Goal: Task Accomplishment & Management: Manage account settings

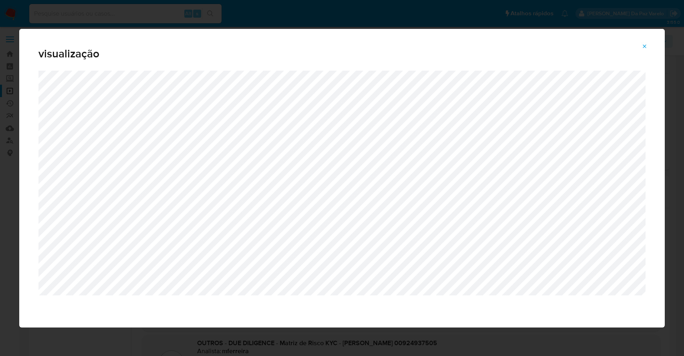
select select "10"
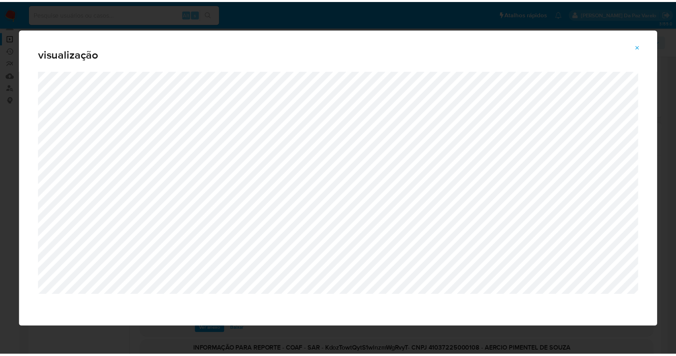
scroll to position [76, 0]
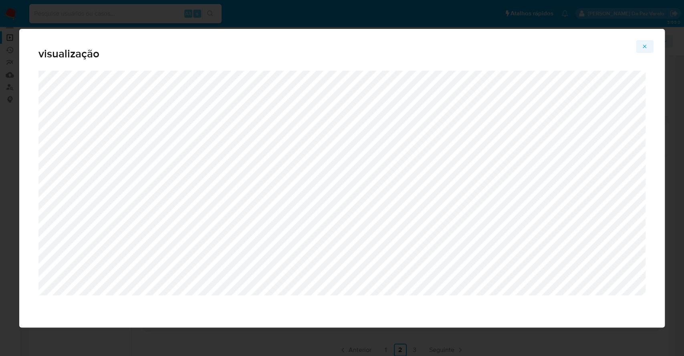
drag, startPoint x: 654, startPoint y: 47, endPoint x: 647, endPoint y: 47, distance: 6.8
click at [654, 47] on div "visualização" at bounding box center [342, 50] width 646 height 42
click at [645, 46] on icon "Attachment preview" at bounding box center [645, 46] width 4 height 4
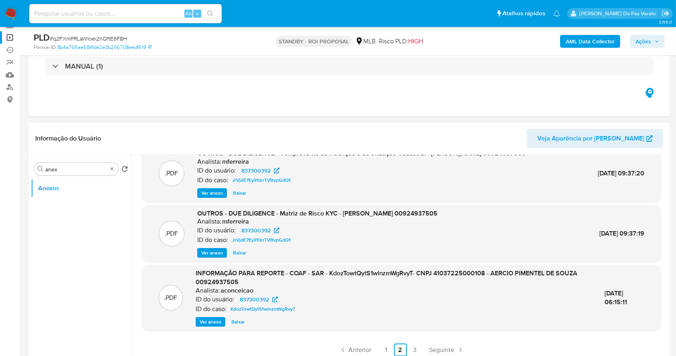
click at [168, 25] on nav "Pausado Ver notificaciones Alt s Atalhos rápidos Presiona las siguientes teclas…" at bounding box center [338, 13] width 676 height 27
click at [168, 14] on input at bounding box center [125, 13] width 192 height 10
paste input "XKjqatQWulVeR3MwI9QzOc8s"
type input "XKjqatQWulVeR3MwI9QzOc8s"
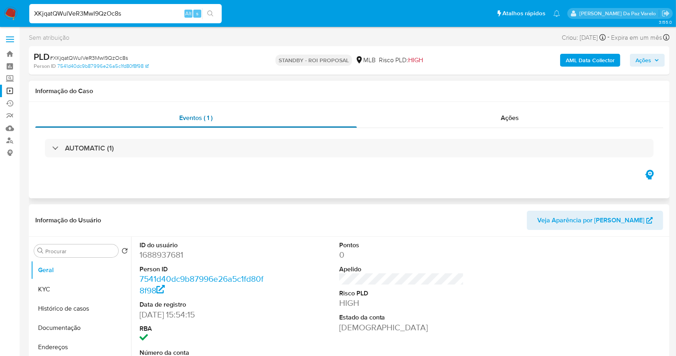
select select "10"
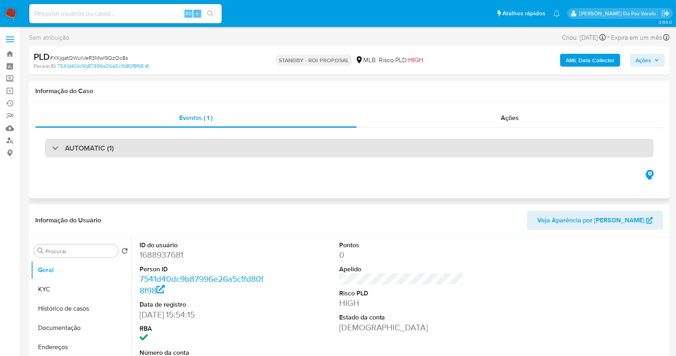
click at [103, 155] on div "AUTOMATIC (1)" at bounding box center [349, 148] width 609 height 18
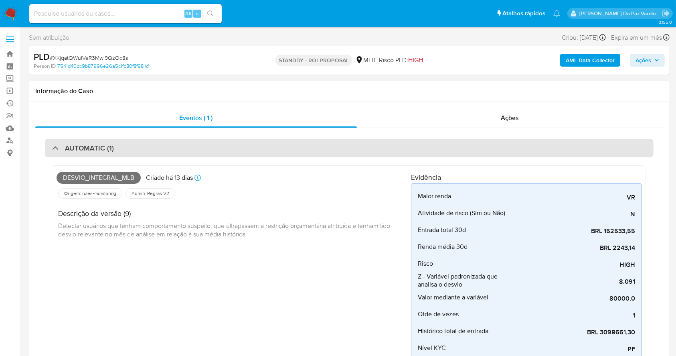
click at [103, 154] on div "AUTOMATIC (1)" at bounding box center [349, 148] width 609 height 18
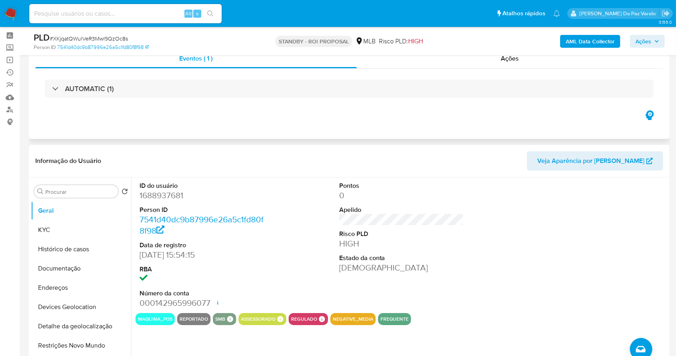
scroll to position [53, 0]
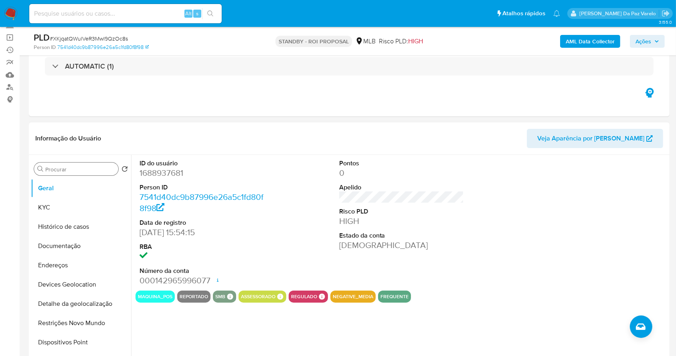
click at [75, 173] on div "Procurar" at bounding box center [76, 168] width 84 height 13
click at [79, 170] on input "Procurar" at bounding box center [80, 169] width 70 height 7
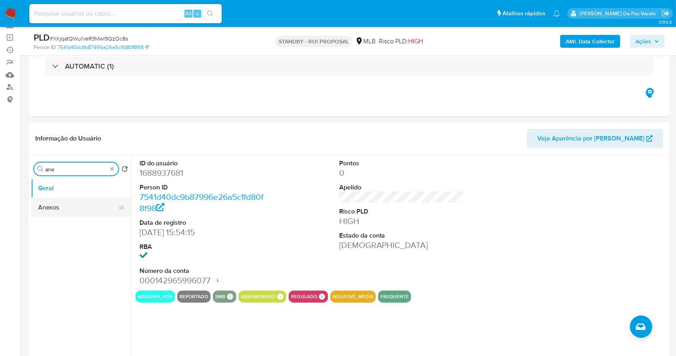
type input "ane"
click at [53, 213] on button "Anexos" at bounding box center [78, 207] width 94 height 19
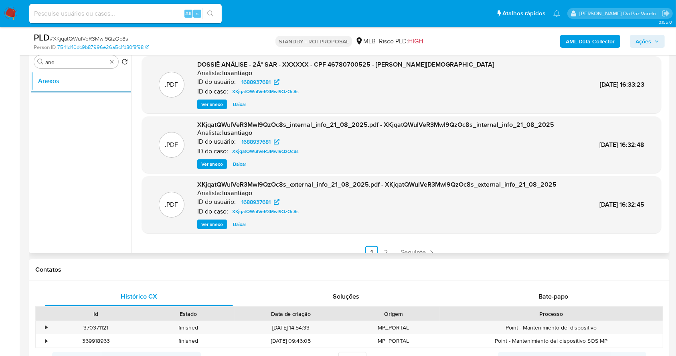
scroll to position [67, 0]
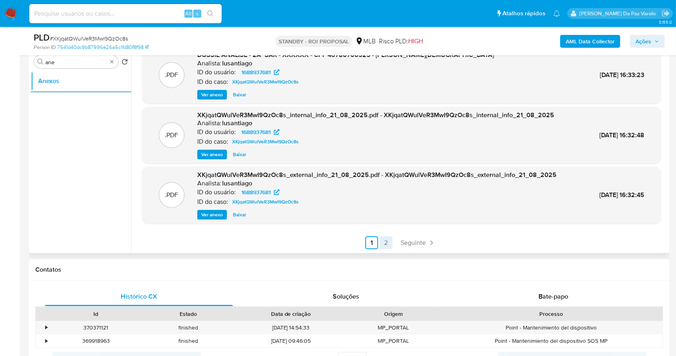
click at [382, 243] on link "2" at bounding box center [386, 242] width 13 height 13
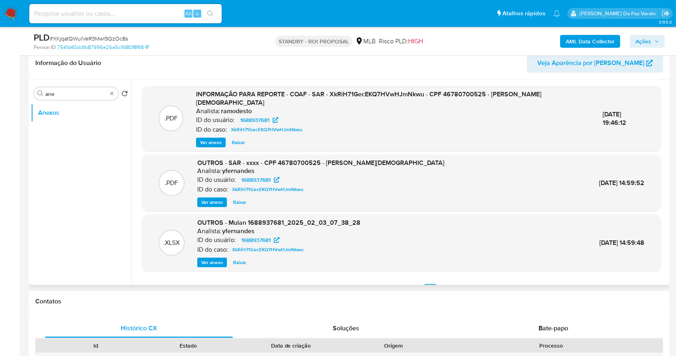
scroll to position [107, 0]
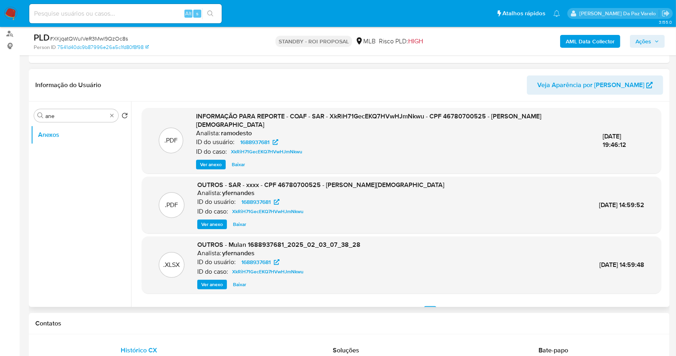
click at [216, 160] on span "Ver anexo" at bounding box center [211, 164] width 22 height 8
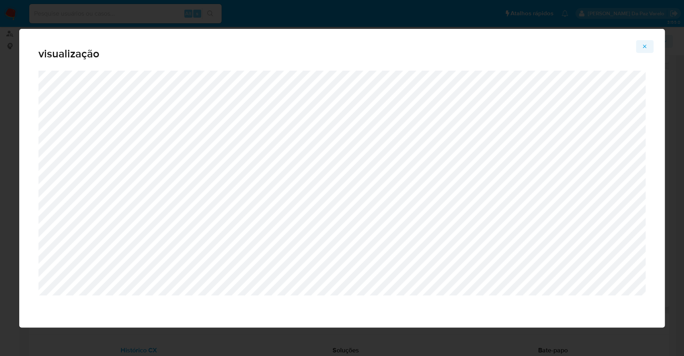
click at [646, 46] on icon "Attachment preview" at bounding box center [645, 46] width 6 height 6
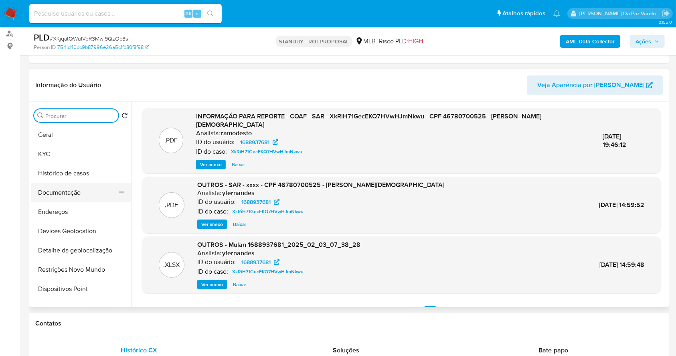
click at [73, 189] on button "Documentação" at bounding box center [78, 192] width 94 height 19
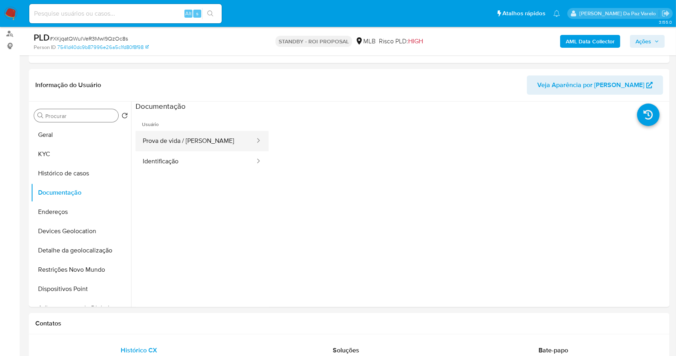
click at [184, 139] on button "Prova de vida / Selfie" at bounding box center [195, 141] width 120 height 20
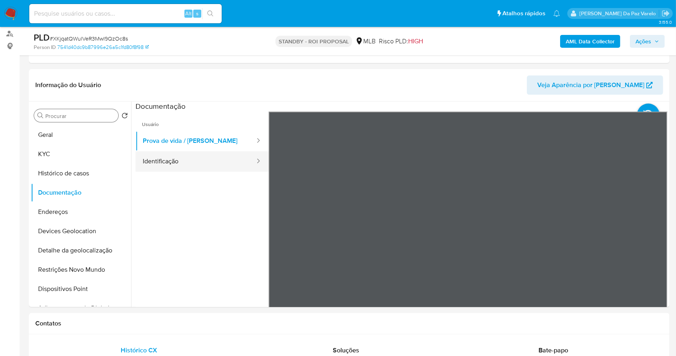
click at [226, 158] on button "Identificação" at bounding box center [195, 161] width 120 height 20
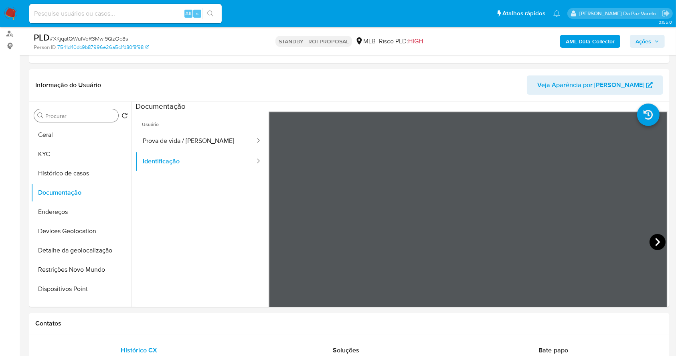
click at [651, 242] on icon at bounding box center [657, 242] width 16 height 16
click at [180, 144] on button "Prova de vida / Selfie" at bounding box center [195, 141] width 120 height 20
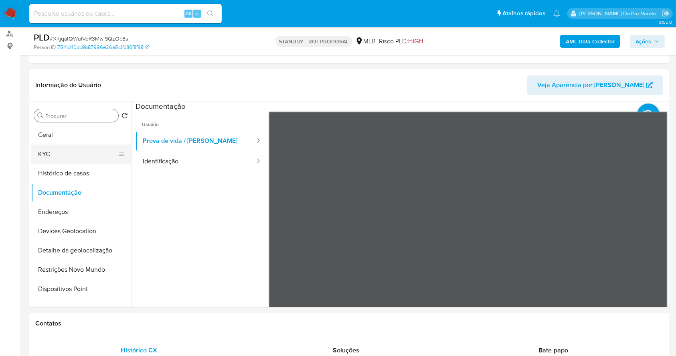
click at [38, 160] on button "KYC" at bounding box center [78, 153] width 94 height 19
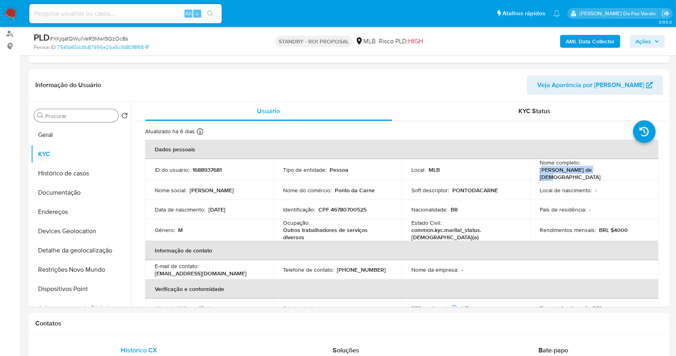
drag, startPoint x: 584, startPoint y: 166, endPoint x: 592, endPoint y: 170, distance: 9.3
click at [648, 166] on td "Nome completo : Jairo Milton de Jesus" at bounding box center [594, 170] width 128 height 22
click at [343, 187] on p "Ponto da Carne" at bounding box center [355, 189] width 40 height 7
drag, startPoint x: 343, startPoint y: 187, endPoint x: 368, endPoint y: 187, distance: 25.3
click at [368, 187] on p "Ponto da Carne" at bounding box center [355, 189] width 40 height 7
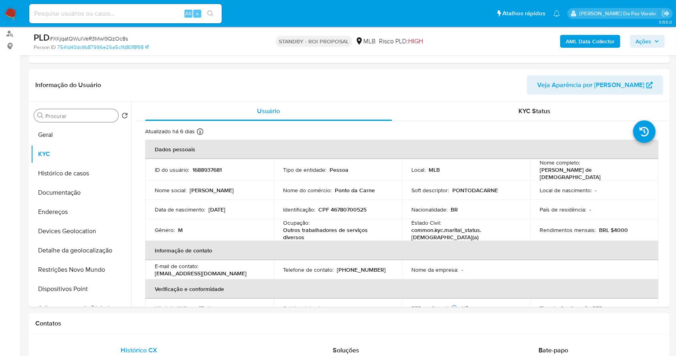
click at [326, 190] on p "Nome do comércio :" at bounding box center [307, 189] width 49 height 7
copy div "Nome do comércio : Ponto da Carne"
click at [160, 10] on input at bounding box center [125, 13] width 192 height 10
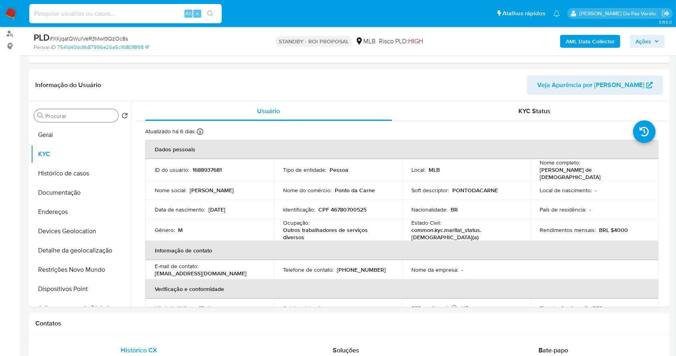
paste input "OYzRWgOcvSi0hqxXpilhwoRX"
type input "OYzRWgOcvSi0hqxXpilhwoRX"
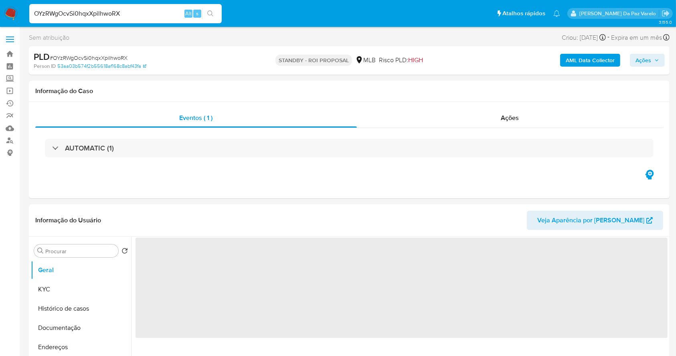
select select "10"
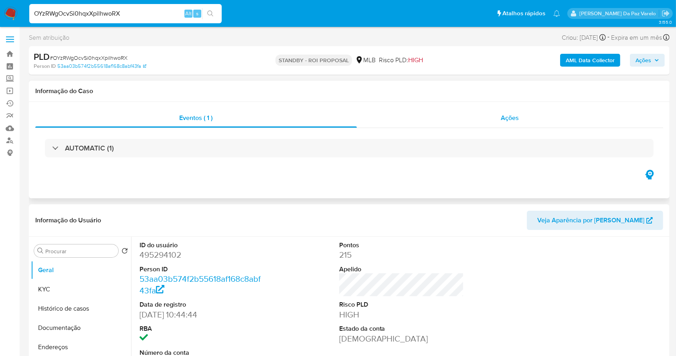
click at [494, 113] on div "Ações" at bounding box center [510, 117] width 306 height 19
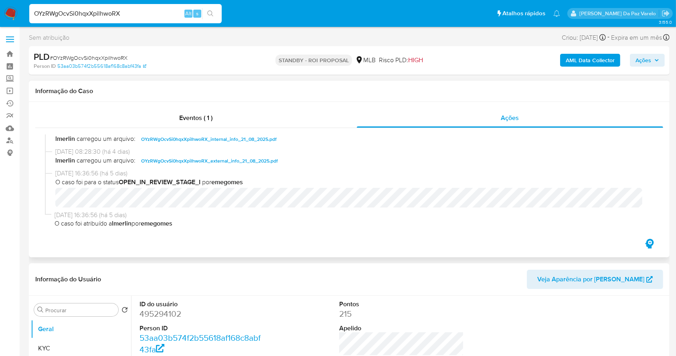
click at [189, 181] on b "OPEN_IN_REVIEW_STAGE_I" at bounding box center [160, 181] width 82 height 9
drag, startPoint x: 189, startPoint y: 181, endPoint x: 273, endPoint y: 180, distance: 84.6
click at [273, 180] on span "O caso foi para o status OPEN_IN_REVIEW_STAGE_I por emegomes" at bounding box center [352, 182] width 595 height 9
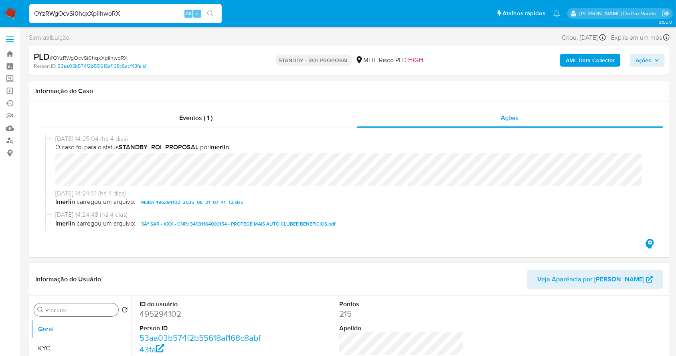
click at [103, 309] on input "Procurar" at bounding box center [80, 309] width 70 height 7
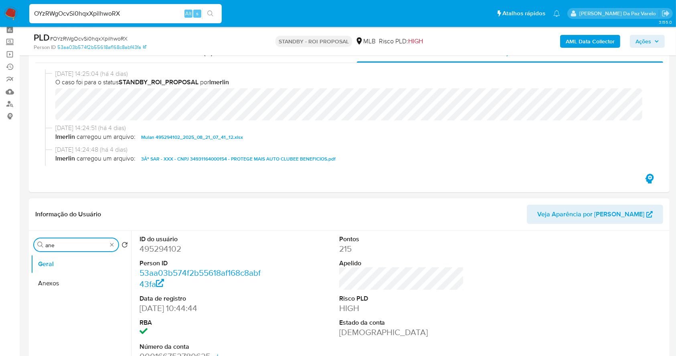
scroll to position [53, 0]
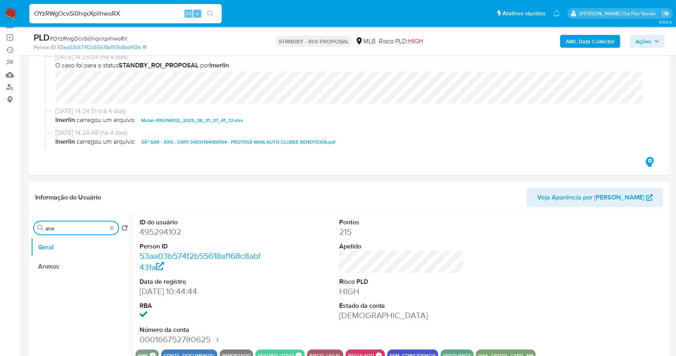
type input "ane"
click at [72, 275] on ul "Geral Anexos" at bounding box center [81, 327] width 100 height 181
click at [78, 261] on button "Anexos" at bounding box center [78, 266] width 94 height 19
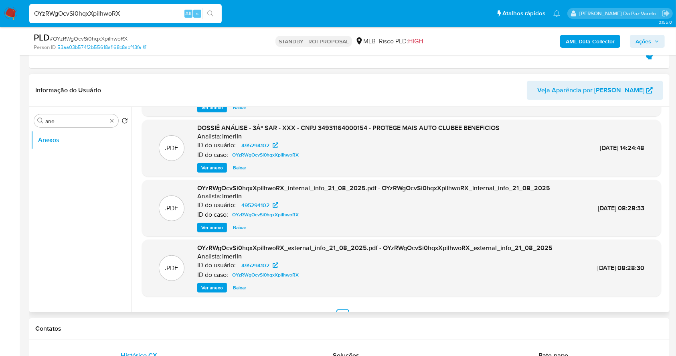
scroll to position [67, 0]
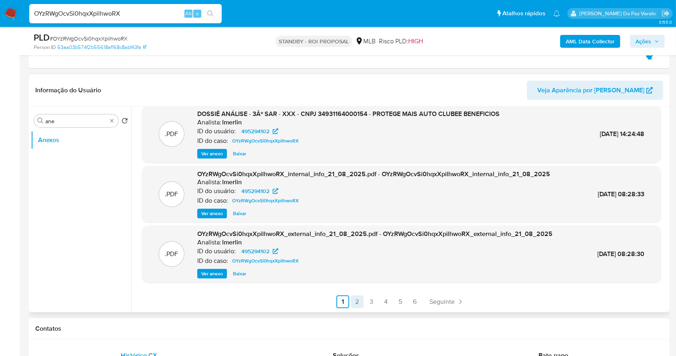
click at [357, 301] on link "2" at bounding box center [357, 301] width 13 height 13
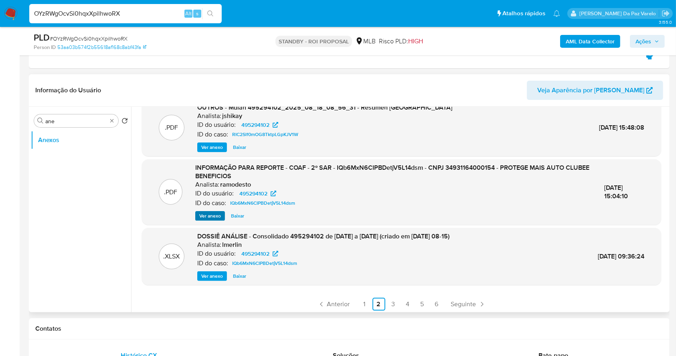
scroll to position [76, 0]
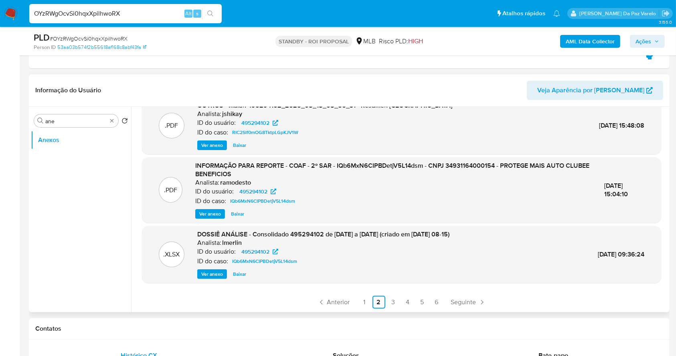
click at [219, 212] on button "Ver anexo" at bounding box center [210, 214] width 30 height 10
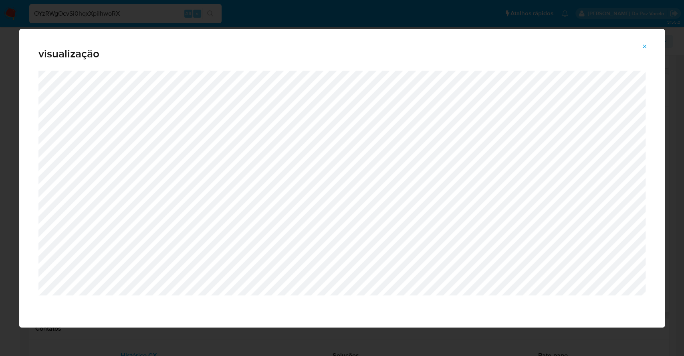
click at [648, 43] on button "Attachment preview" at bounding box center [645, 46] width 18 height 13
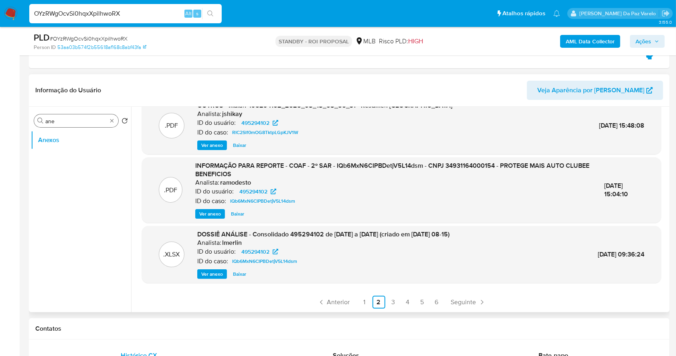
click at [108, 119] on div "Procurar ane" at bounding box center [76, 120] width 84 height 13
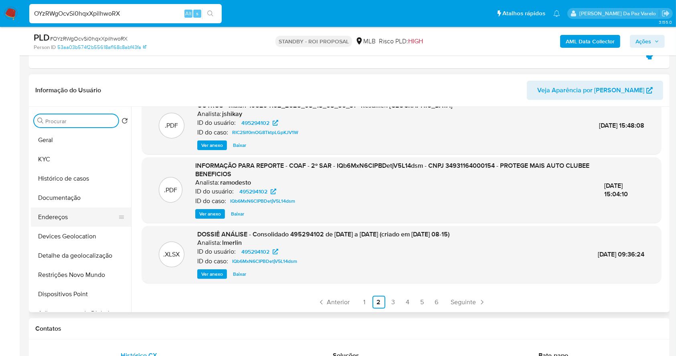
click at [60, 214] on button "Endereços" at bounding box center [78, 216] width 94 height 19
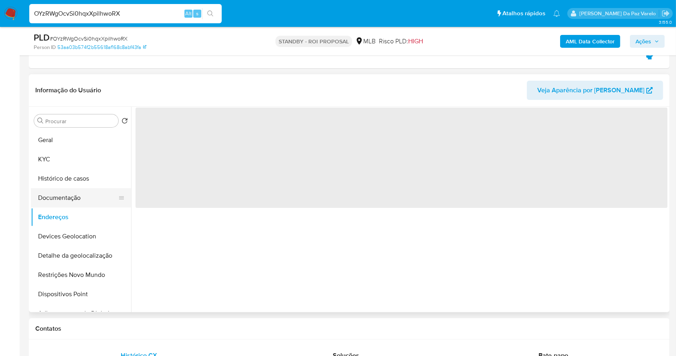
scroll to position [0, 0]
click at [68, 196] on button "Documentação" at bounding box center [78, 197] width 94 height 19
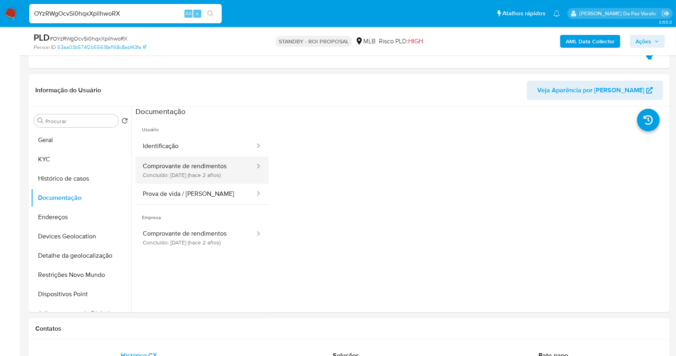
click at [208, 173] on button "Comprovante de rendimentos Concluído: 09/06/2023 (hace 2 años)" at bounding box center [195, 169] width 120 height 27
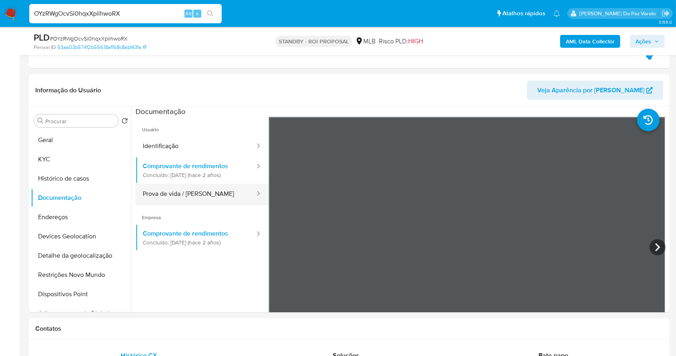
click at [197, 202] on button "Prova de vida / Selfie" at bounding box center [195, 194] width 120 height 20
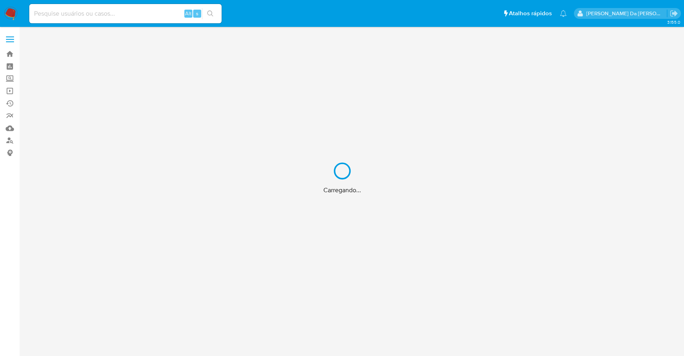
click at [128, 18] on div "Carregando..." at bounding box center [342, 178] width 684 height 356
click at [135, 13] on div "Carregando..." at bounding box center [342, 178] width 684 height 356
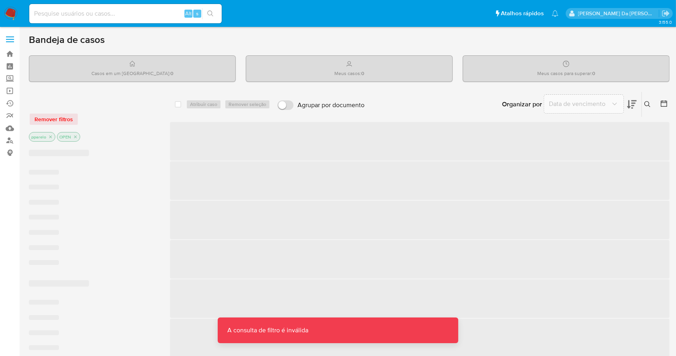
click at [135, 12] on input at bounding box center [125, 13] width 192 height 10
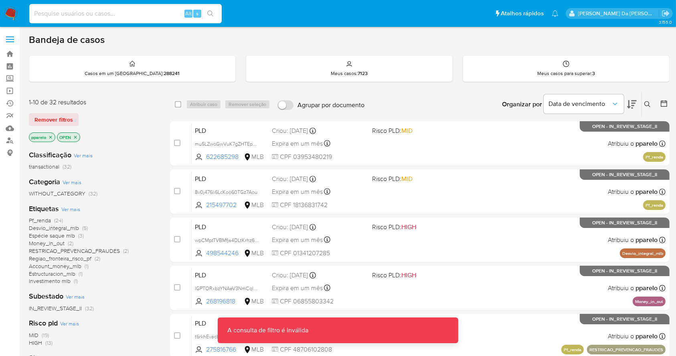
click at [135, 12] on input at bounding box center [125, 13] width 192 height 10
paste input "QgyeVfK5PFA6T5j4f3we1H9x"
type input "QgyeVfK5PFA6T5j4f3we1H9x"
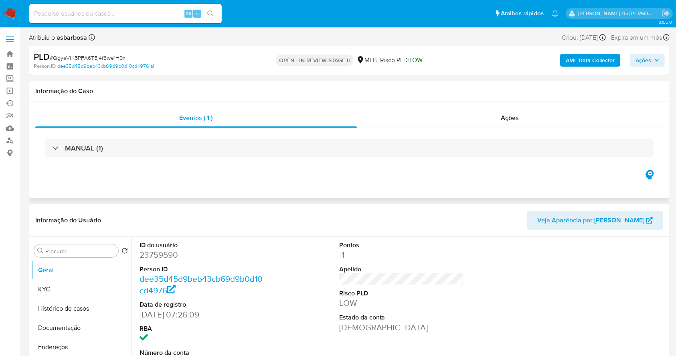
select select "10"
click at [511, 105] on div "Eventos ( 1 ) Ações MANUAL (1)" at bounding box center [349, 150] width 641 height 96
click at [506, 118] on span "Ações" at bounding box center [510, 117] width 18 height 9
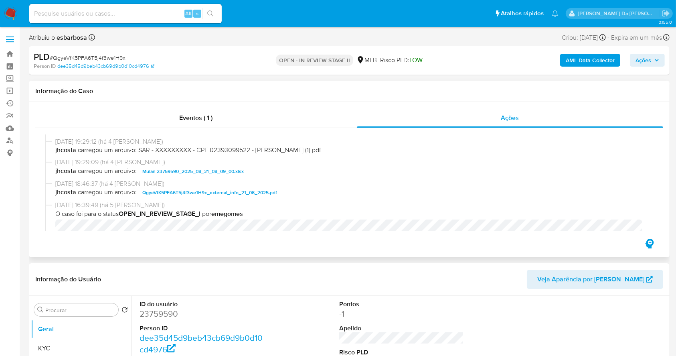
scroll to position [214, 0]
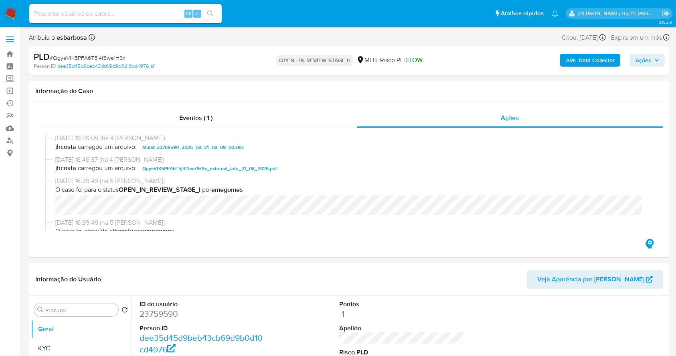
click at [16, 19] on img at bounding box center [11, 14] width 14 height 14
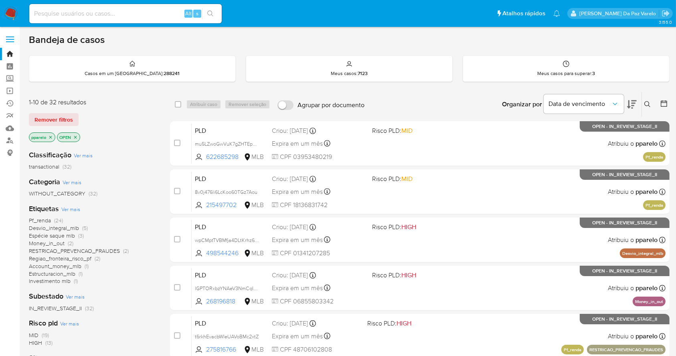
click at [648, 101] on icon at bounding box center [647, 104] width 6 height 6
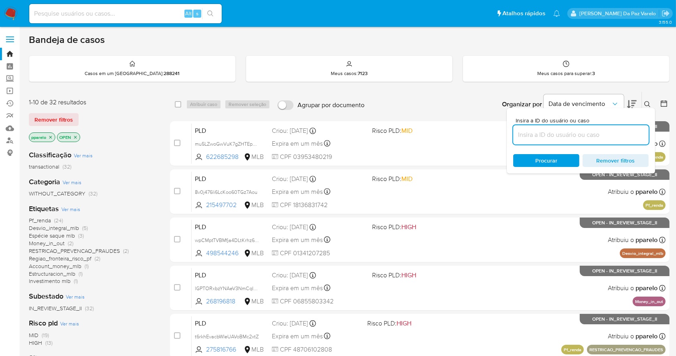
click at [540, 131] on input at bounding box center [580, 134] width 135 height 10
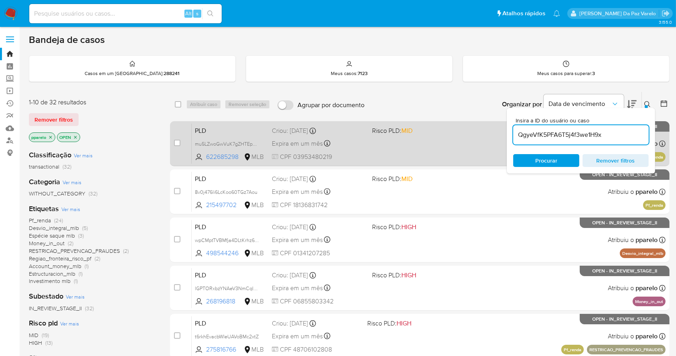
type input "QgyeVfK5PFA6T5j4f3we1H9x"
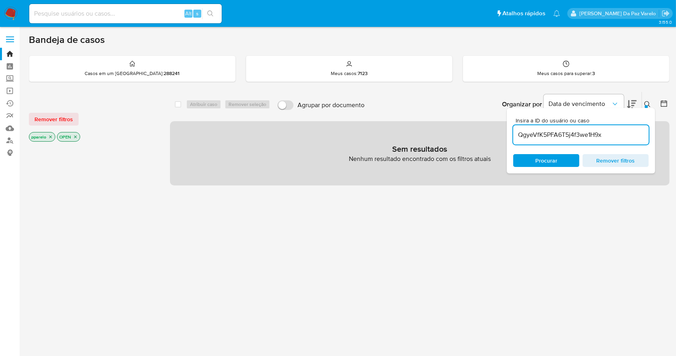
click at [49, 135] on icon "close-filter" at bounding box center [50, 136] width 5 height 5
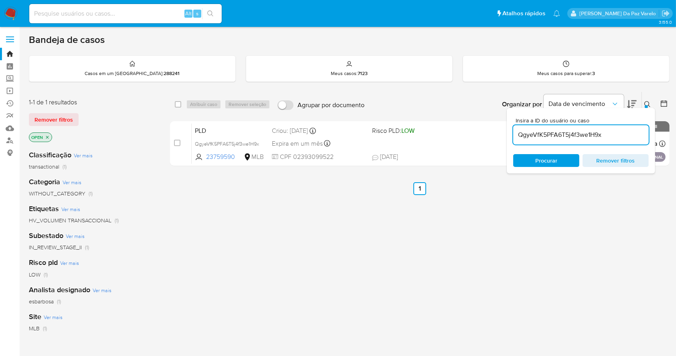
click at [51, 136] on p "OPEN" at bounding box center [40, 137] width 22 height 9
click at [46, 137] on icon "close-filter" at bounding box center [47, 137] width 5 height 5
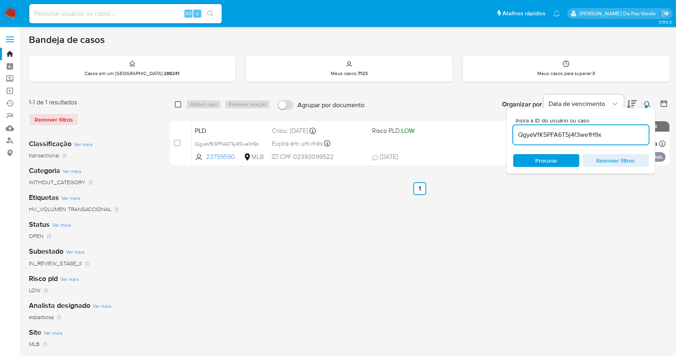
click at [178, 101] on input "checkbox" at bounding box center [178, 104] width 6 height 6
checkbox input "true"
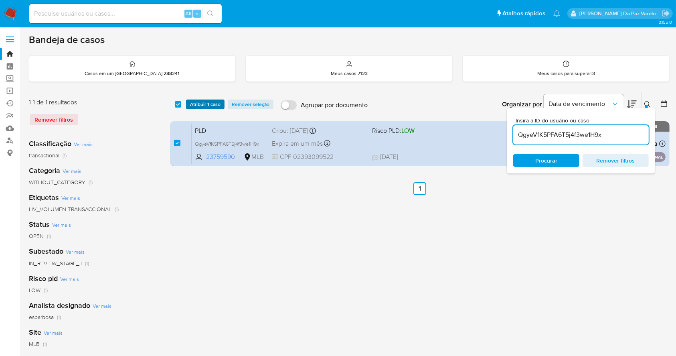
click at [198, 105] on span "Atribuir 1 caso" at bounding box center [205, 104] width 30 height 8
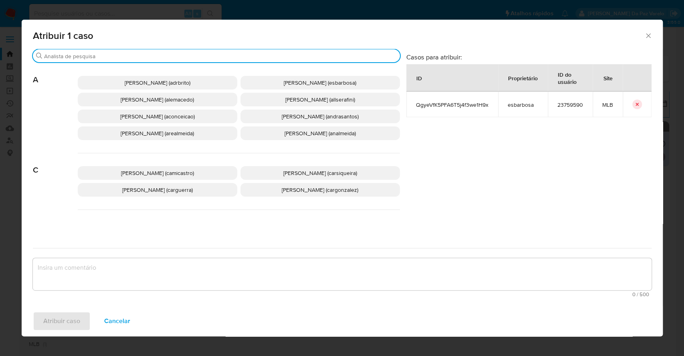
click at [260, 55] on input "Procurar" at bounding box center [220, 56] width 353 height 7
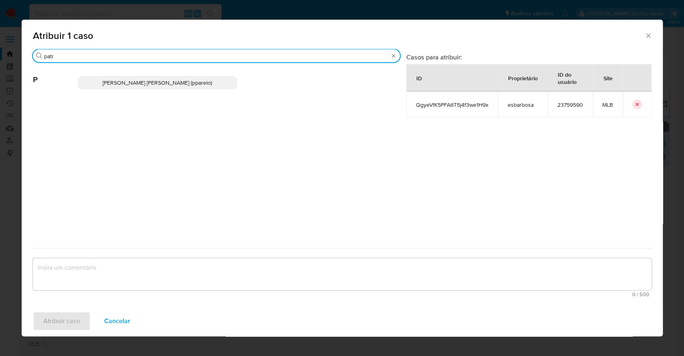
type input "patr"
click at [203, 76] on p "[PERSON_NAME] [PERSON_NAME] (pparelo)" at bounding box center [158, 83] width 160 height 14
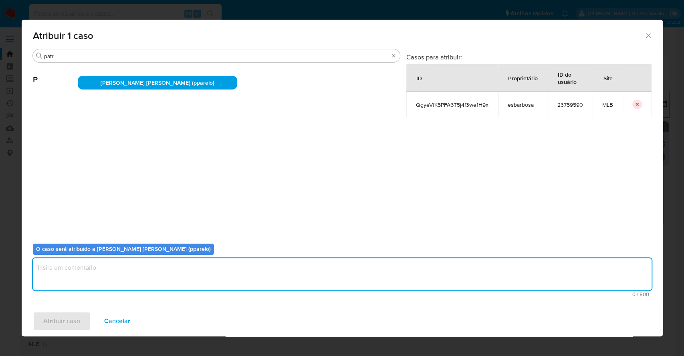
click at [158, 283] on textarea "assign-modal" at bounding box center [342, 274] width 619 height 32
type textarea "."
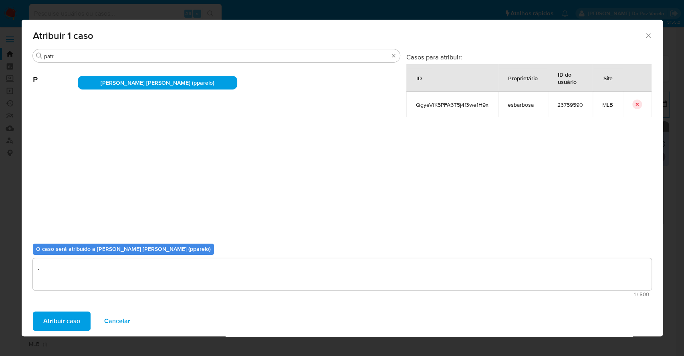
click at [47, 319] on span "Atribuir caso" at bounding box center [61, 321] width 37 height 18
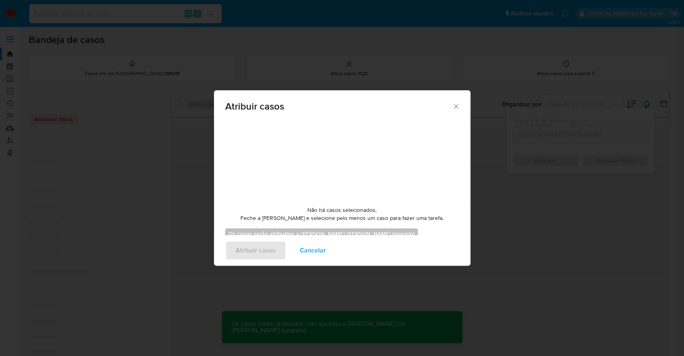
checkbox input "false"
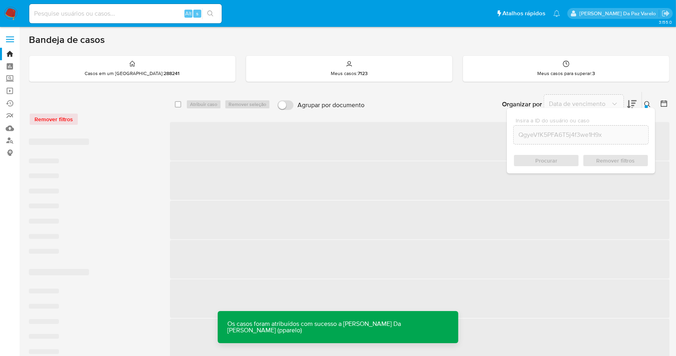
click at [644, 104] on icon at bounding box center [647, 104] width 6 height 6
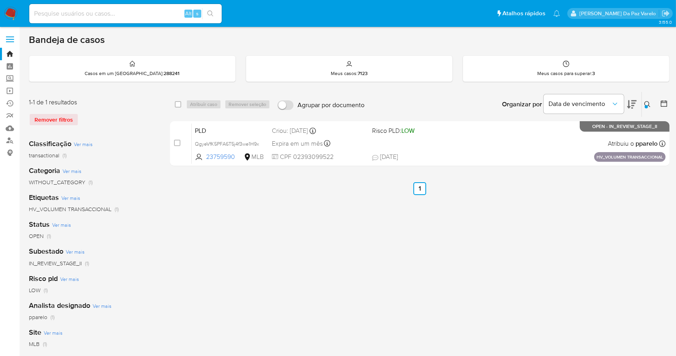
click at [151, 22] on div "Alt s" at bounding box center [125, 13] width 192 height 19
click at [165, 9] on input at bounding box center [125, 13] width 192 height 10
paste input "QgyeVfK5PFA6T5j4f3we1H9x"
type input "QgyeVfK5PFA6T5j4f3we1H9x"
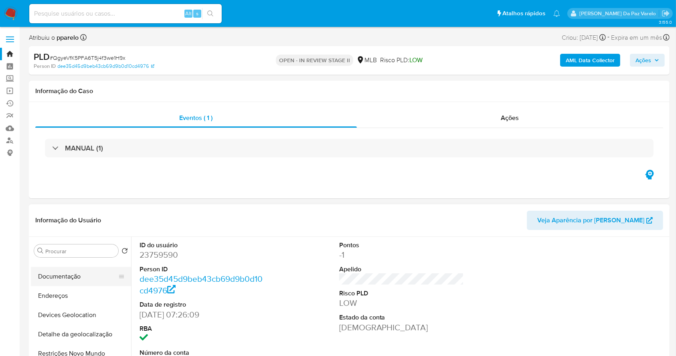
select select "10"
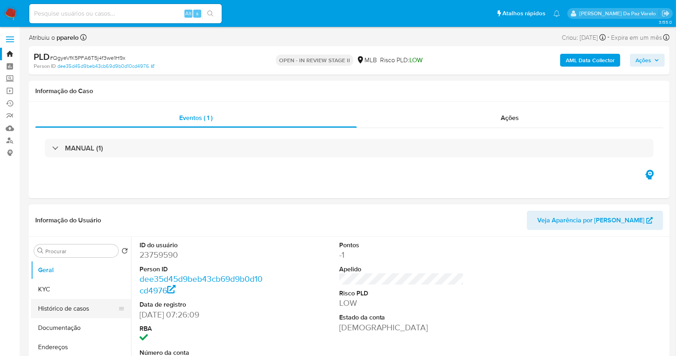
click at [75, 305] on button "Histórico de casos" at bounding box center [78, 308] width 94 height 19
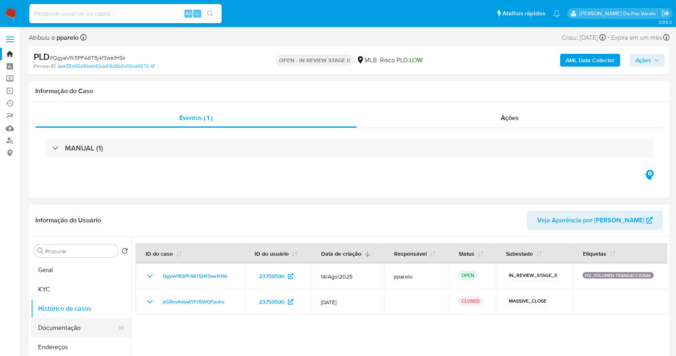
click at [77, 328] on button "Documentação" at bounding box center [78, 327] width 94 height 19
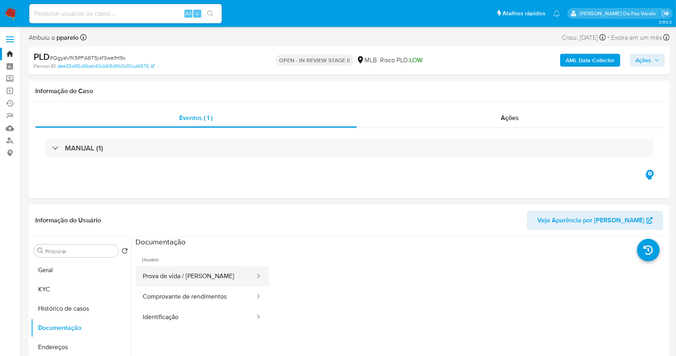
click at [227, 275] on button "Prova de vida / Selfie" at bounding box center [195, 276] width 120 height 20
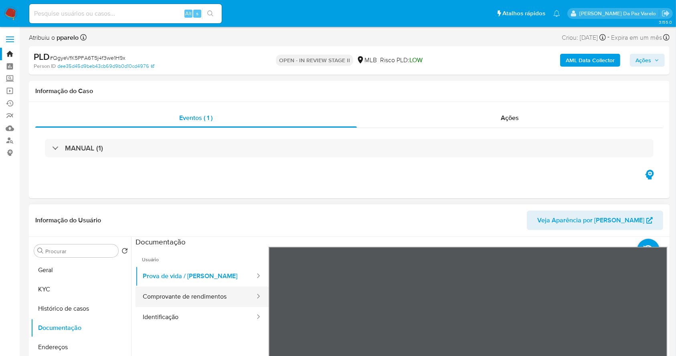
click at [173, 295] on button "Comprovante de rendimentos" at bounding box center [195, 296] width 120 height 20
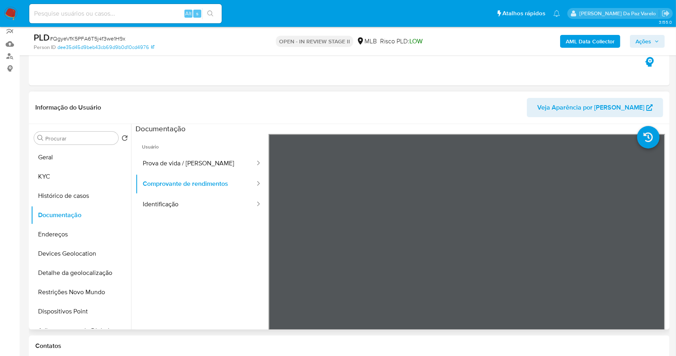
scroll to position [160, 0]
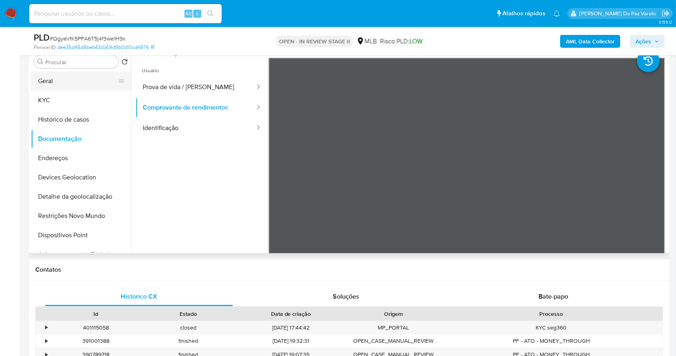
click at [58, 83] on button "Geral" at bounding box center [78, 80] width 94 height 19
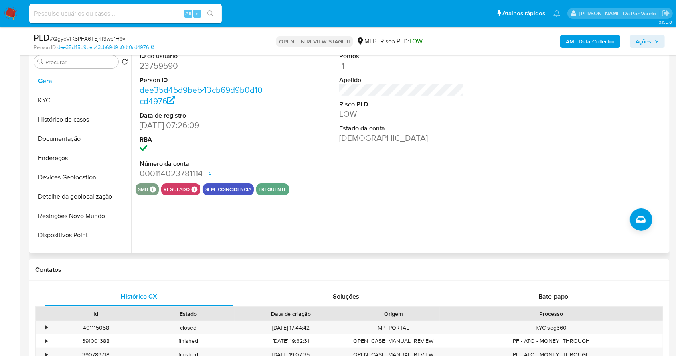
scroll to position [107, 0]
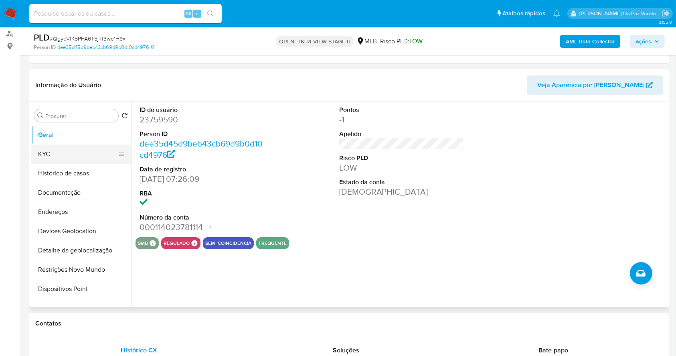
click at [57, 159] on button "KYC" at bounding box center [78, 153] width 94 height 19
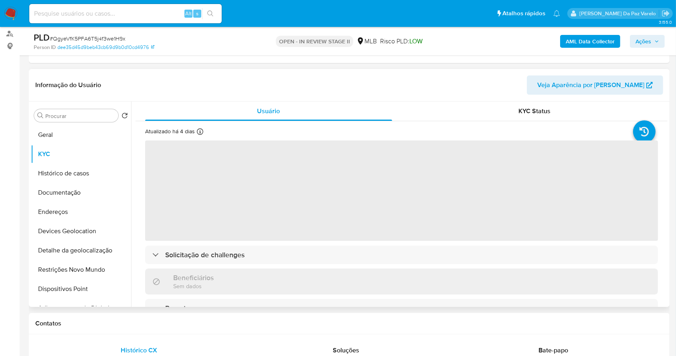
click at [203, 132] on div "Atualizado há 4 dias Criado: 13/03/2020 18:31:44 Atualizado: 21/08/2025 10:16:02" at bounding box center [186, 132] width 82 height 10
click at [198, 132] on icon at bounding box center [200, 131] width 6 height 6
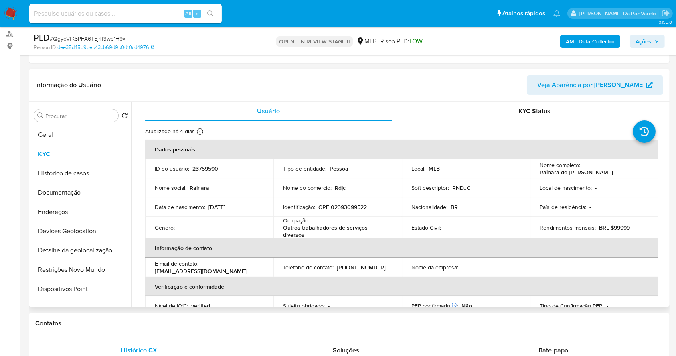
click at [203, 131] on div "Atualizado há 4 dias Criado: 13/03/2020 18:31:44 Atualizado: 21/08/2025 10:16:02" at bounding box center [186, 132] width 82 height 10
click at [615, 225] on p "BRL $99999" at bounding box center [614, 227] width 31 height 7
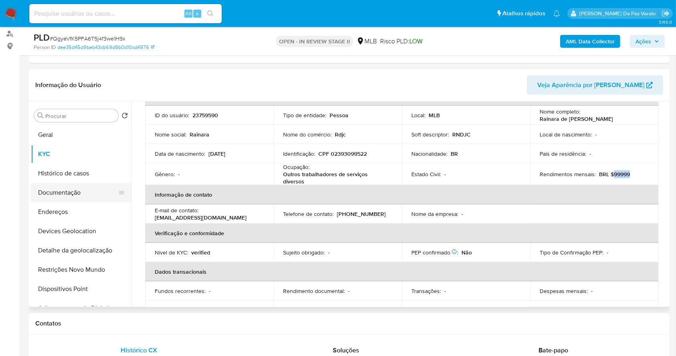
click at [57, 190] on button "Documentação" at bounding box center [78, 192] width 94 height 19
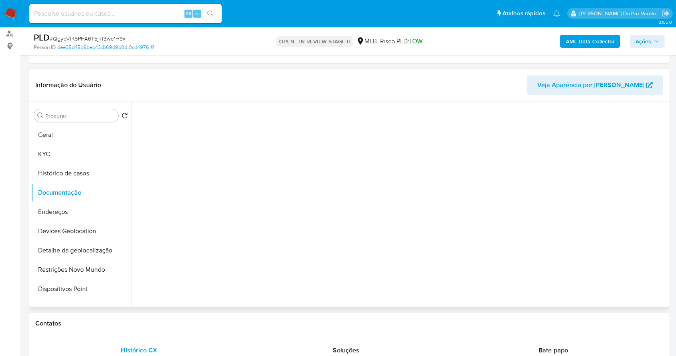
scroll to position [0, 0]
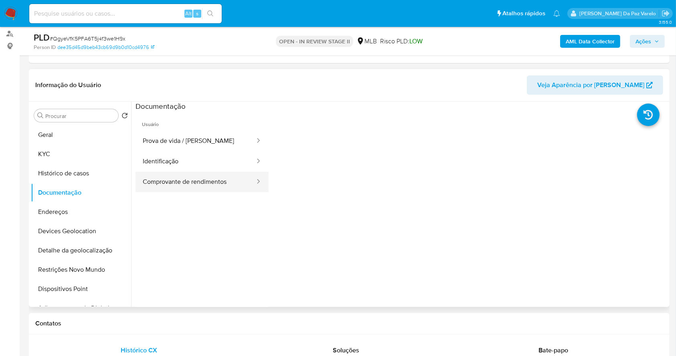
click at [193, 185] on button "Comprovante de rendimentos" at bounding box center [195, 182] width 120 height 20
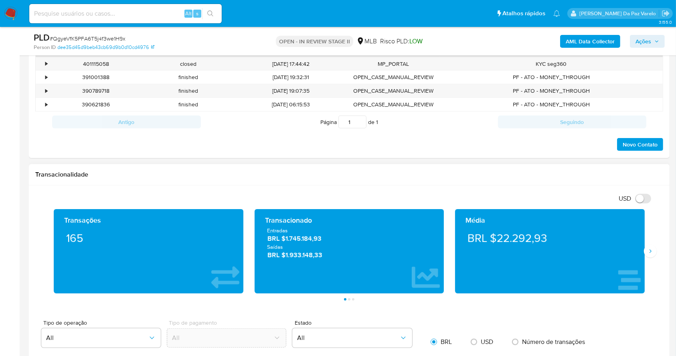
scroll to position [370, 0]
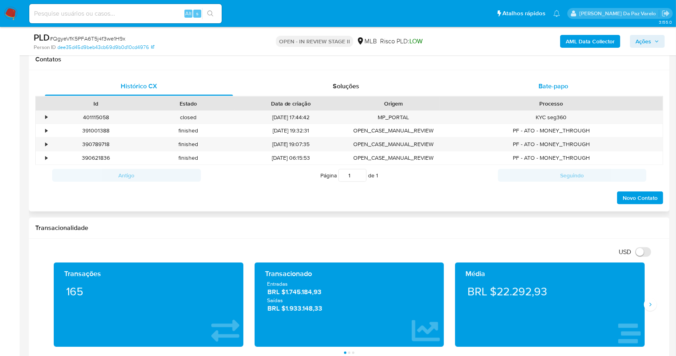
click at [558, 85] on span "Bate-papo" at bounding box center [553, 85] width 30 height 9
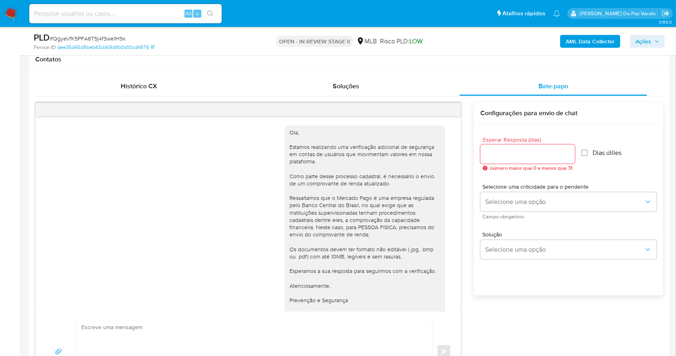
scroll to position [162, 0]
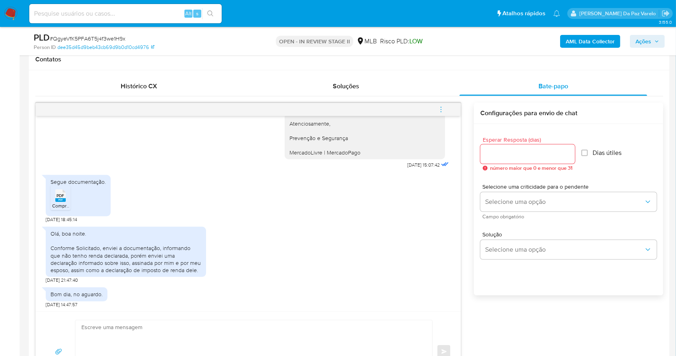
click at [61, 195] on span "PDF" at bounding box center [61, 195] width 8 height 5
click at [54, 233] on div "Olá, boa noite. Conforme Solicitado, enviei a documentação, informando que não …" at bounding box center [126, 252] width 151 height 44
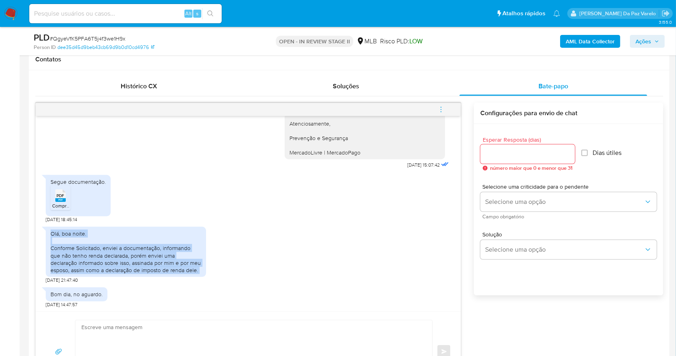
drag, startPoint x: 54, startPoint y: 233, endPoint x: 181, endPoint y: 271, distance: 133.0
click at [181, 271] on div "Olá, boa noite. Conforme Solicitado, enviei a documentação, informando que não …" at bounding box center [126, 252] width 151 height 44
copy div "Olá, boa noite. Conforme Solicitado, enviei a documentação, informando que não …"
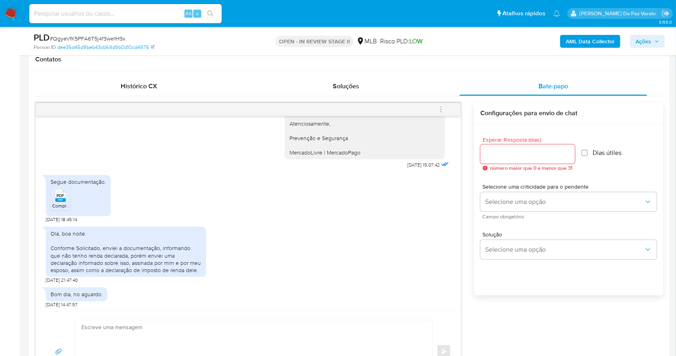
click at [163, 6] on div "Alt s" at bounding box center [125, 13] width 192 height 19
click at [148, 14] on input at bounding box center [125, 13] width 192 height 10
paste input "p1mAlrJb05H3xNB1BoFehG8z"
type input "p1mAlrJb05H3xNB1BoFehG8z"
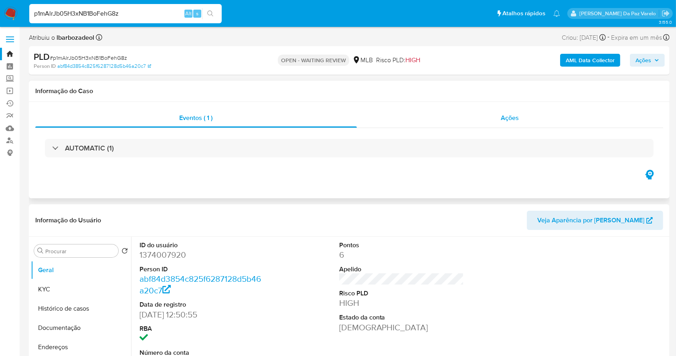
select select "10"
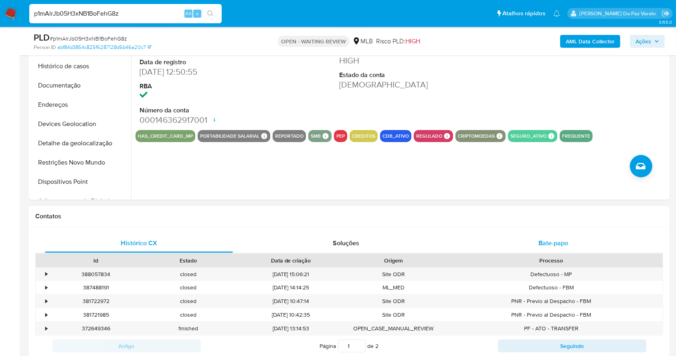
click at [562, 241] on span "Bate-papo" at bounding box center [553, 242] width 30 height 9
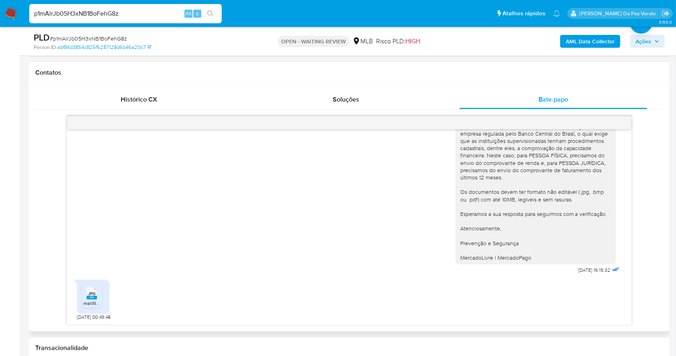
scroll to position [374, 0]
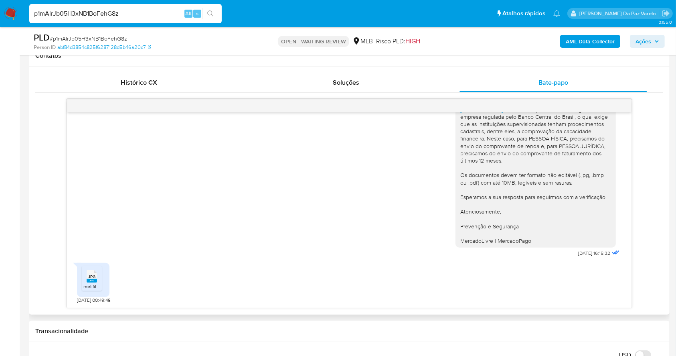
click at [95, 285] on span "melifile8205251658718576079.jpg" at bounding box center [119, 286] width 73 height 7
click at [18, 14] on nav "Pausado Ver notificaciones p1mAlrJb05H3xNB1BoFehG8z Alt s Atalhos rápidos Presi…" at bounding box center [338, 13] width 676 height 27
click at [13, 13] on img at bounding box center [11, 14] width 14 height 14
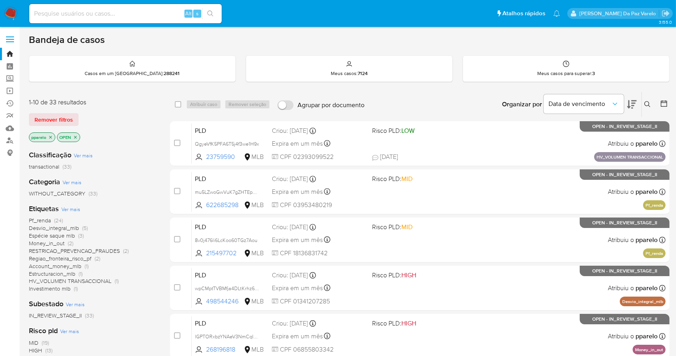
click at [648, 103] on icon at bounding box center [647, 104] width 6 height 6
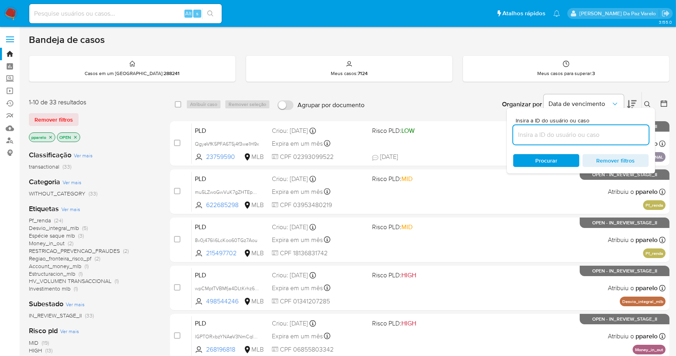
click at [534, 135] on input at bounding box center [580, 134] width 135 height 10
type input "p1mAlrJb05H3xNB1BoFehG8z"
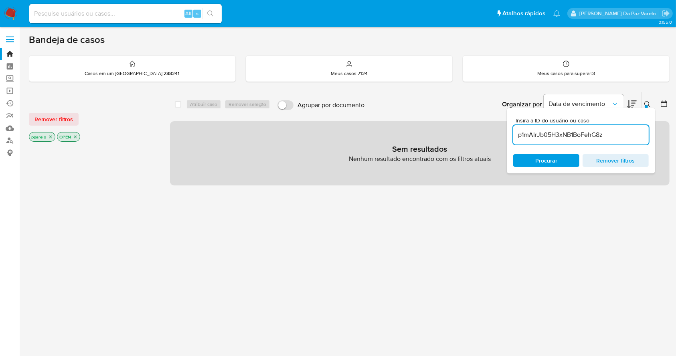
click at [51, 135] on icon "close-filter" at bounding box center [50, 136] width 5 height 5
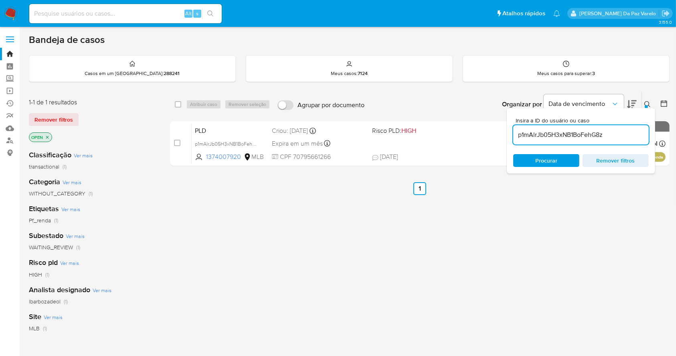
click at [50, 137] on p "OPEN" at bounding box center [40, 137] width 22 height 9
click at [49, 137] on icon "close-filter" at bounding box center [47, 137] width 5 height 5
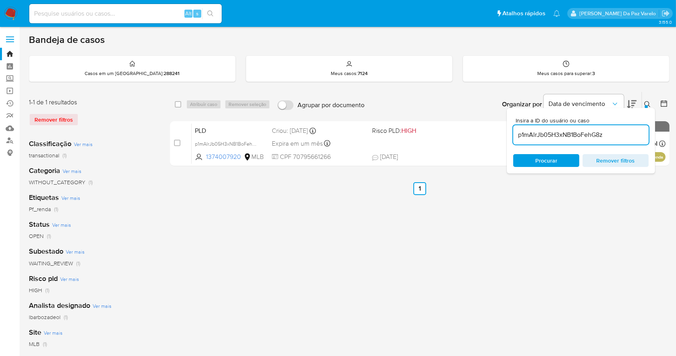
click at [182, 100] on div "select-all-cases-checkbox" at bounding box center [180, 104] width 10 height 10
click at [180, 105] on input "checkbox" at bounding box center [178, 104] width 6 height 6
checkbox input "true"
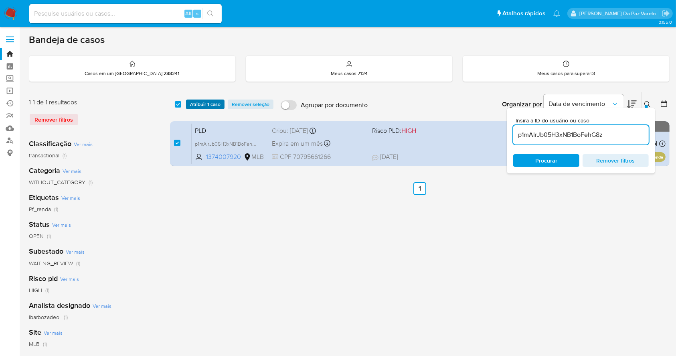
click at [196, 104] on span "Atribuir 1 caso" at bounding box center [205, 104] width 30 height 8
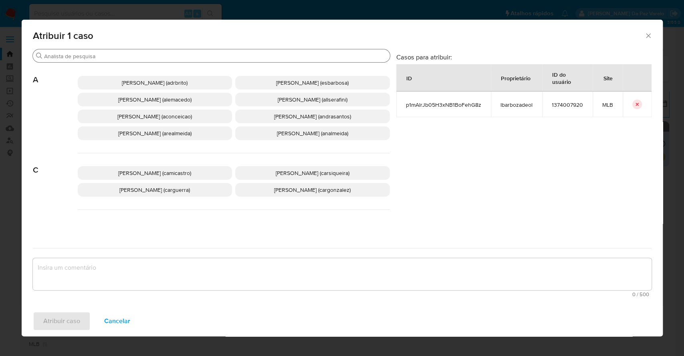
click at [178, 58] on input "Procurar" at bounding box center [215, 56] width 343 height 7
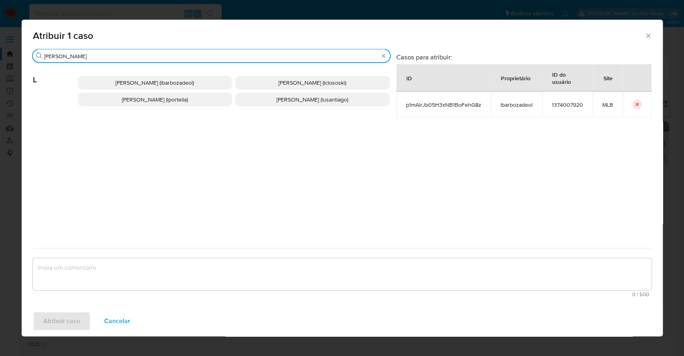
type input "lucas"
click at [165, 83] on span "Lucas Barboza De Oliveira (lbarbozadeol)" at bounding box center [154, 83] width 79 height 8
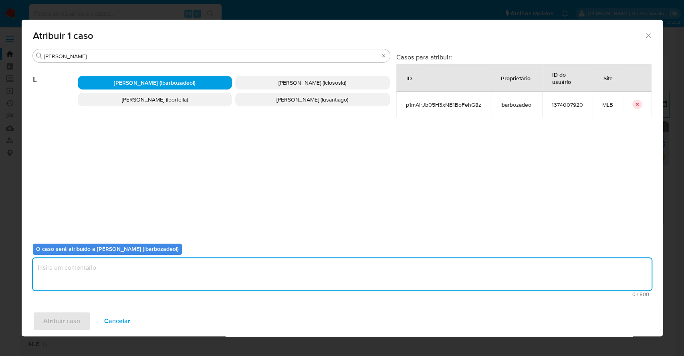
click at [225, 265] on textarea "assign-modal" at bounding box center [342, 274] width 619 height 32
type textarea "."
click at [65, 319] on span "Atribuir caso" at bounding box center [61, 321] width 37 height 18
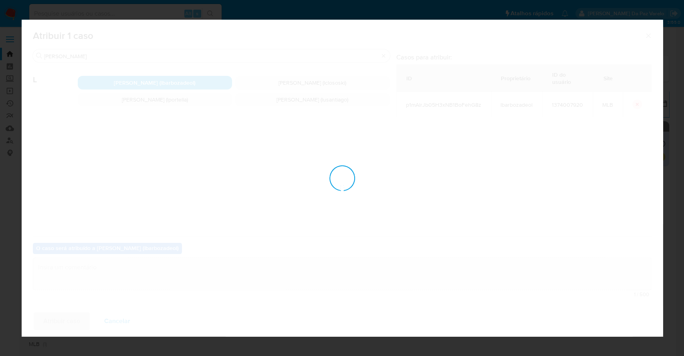
checkbox input "false"
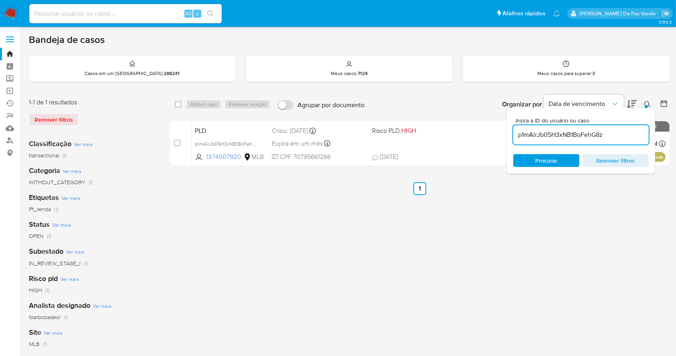
click at [645, 105] on div at bounding box center [646, 106] width 3 height 3
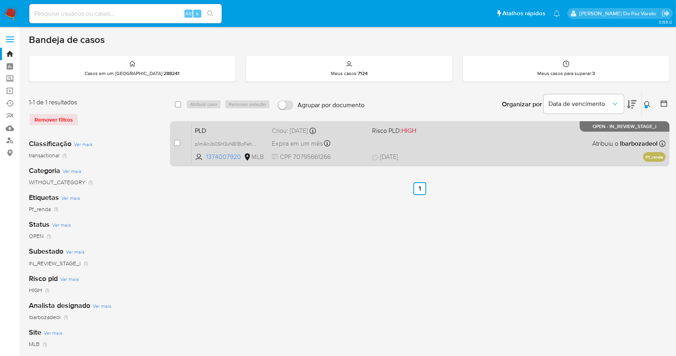
click at [517, 137] on div "PLD p1mAlrJb05H3xNB1BoFehG8z 1374007920 MLB Risco PLD: HIGH Criou: 12/08/2025 C…" at bounding box center [429, 143] width 474 height 40
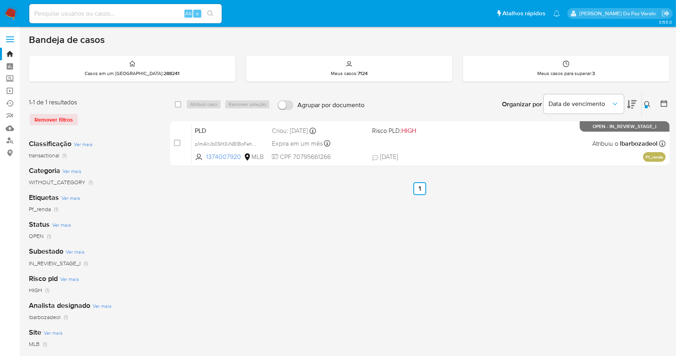
click at [145, 14] on input at bounding box center [125, 13] width 192 height 10
paste input "OqSaqdMZTqLbdjoenbIpbojR"
type input "OqSaqdMZTqLbdjoenbIpbojR"
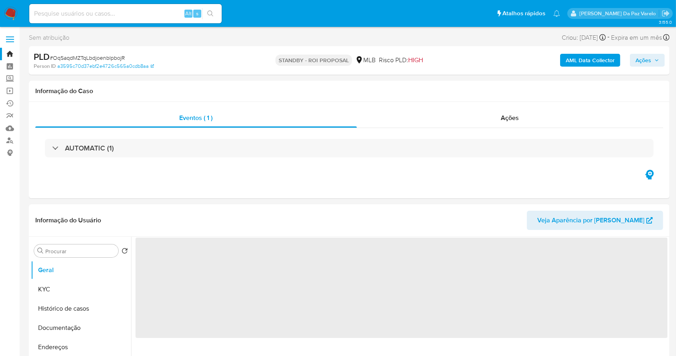
select select "10"
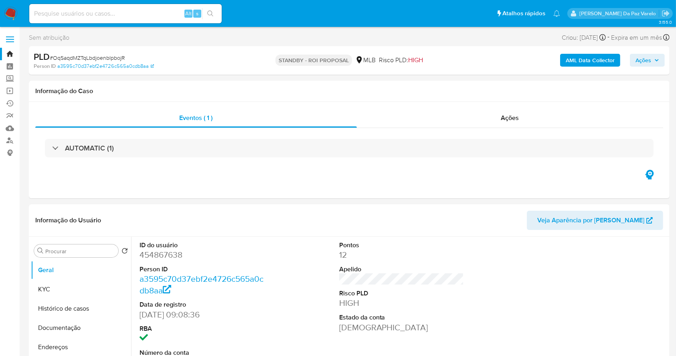
scroll to position [184, 0]
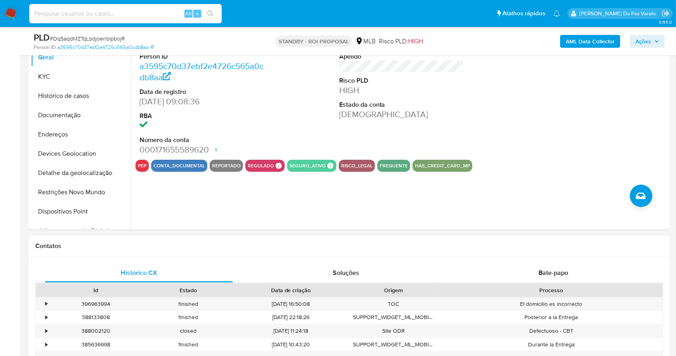
click at [135, 16] on input at bounding box center [125, 13] width 192 height 10
paste input "WCEhNlmD52qfxM6dBhchXBv9"
type input "WCEhNlmD52qfxM6dBhchXBv9"
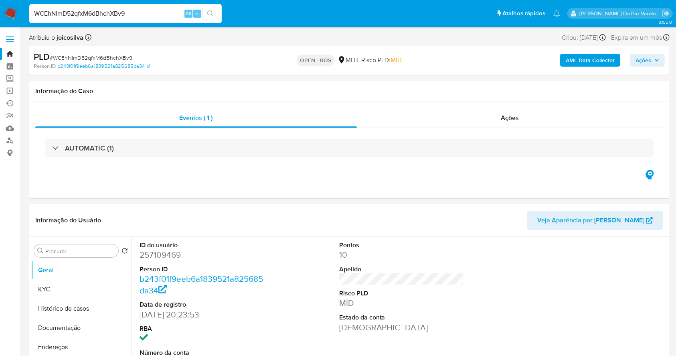
select select "10"
click at [179, 12] on input "WCEhNlmD52qfxM6dBhchXBv9" at bounding box center [125, 13] width 192 height 10
click at [178, 12] on input "WCEhNlmD52qfxM6dBhchXBv9" at bounding box center [125, 13] width 192 height 10
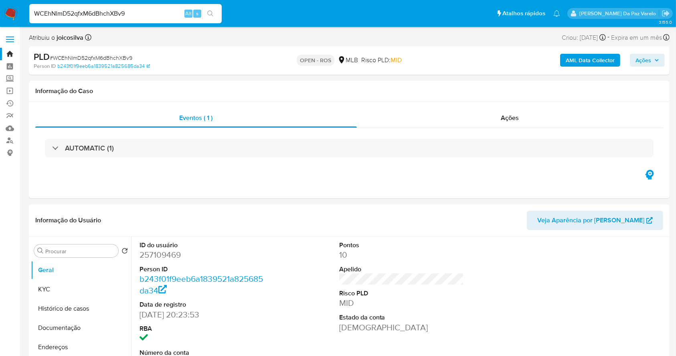
paste input "1471206151"
type input "1471206151"
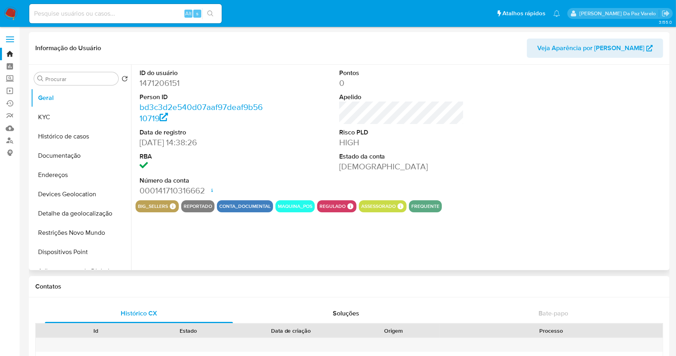
select select "10"
click at [67, 142] on button "Histórico de casos" at bounding box center [78, 136] width 94 height 19
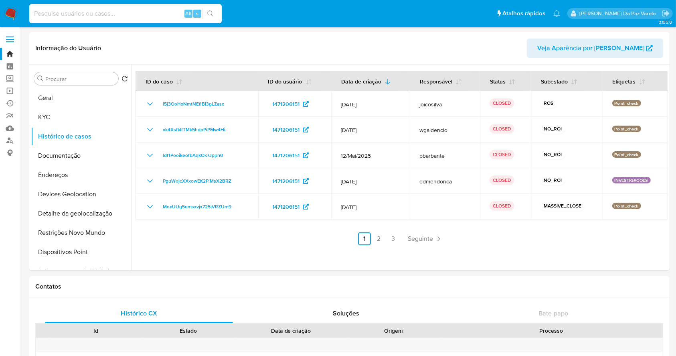
click at [146, 11] on input at bounding box center [125, 13] width 192 height 10
paste input "i5j3OoHxNmtNEfiBi3gLZasx"
type input "i5j3OoHxNmtNEfiBi3gLZasx"
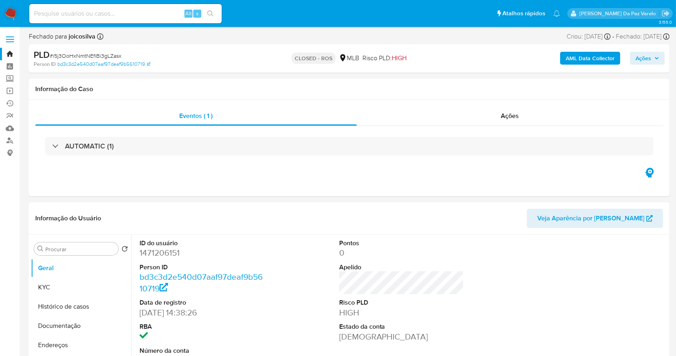
select select "10"
click at [641, 59] on span "Ações" at bounding box center [643, 58] width 16 height 13
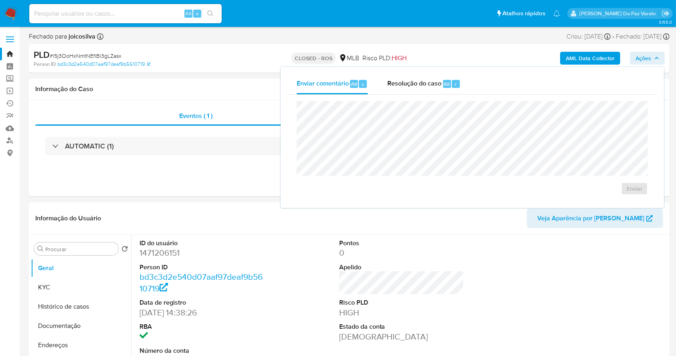
drag, startPoint x: 640, startPoint y: 56, endPoint x: 619, endPoint y: 55, distance: 20.8
click at [640, 56] on span "Ações" at bounding box center [643, 58] width 16 height 13
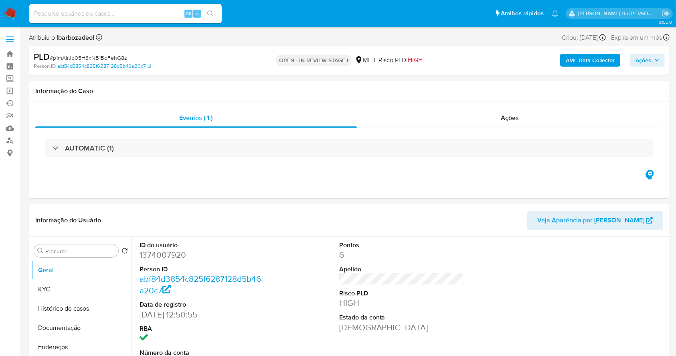
select select "10"
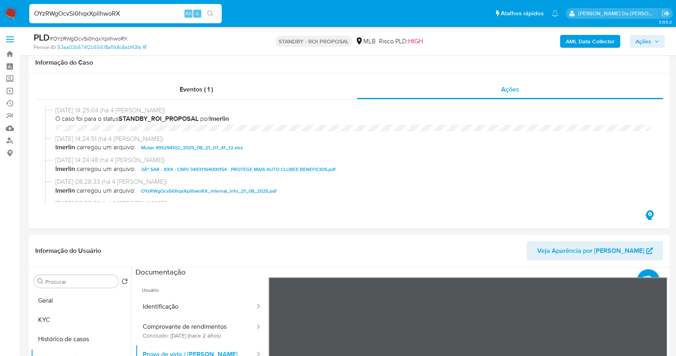
select select "10"
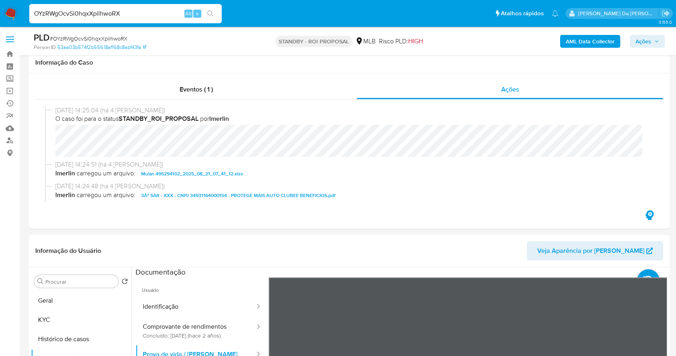
scroll to position [160, 0]
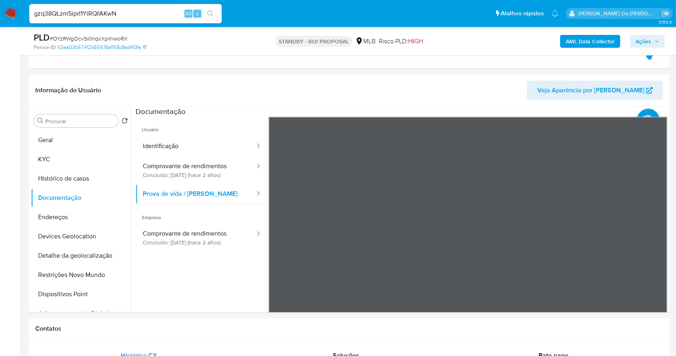
type input "gzq38QLzm5iprI1YiRQfAKwN"
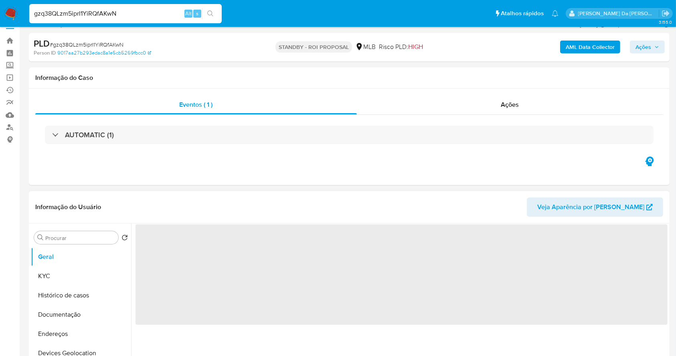
scroll to position [53, 0]
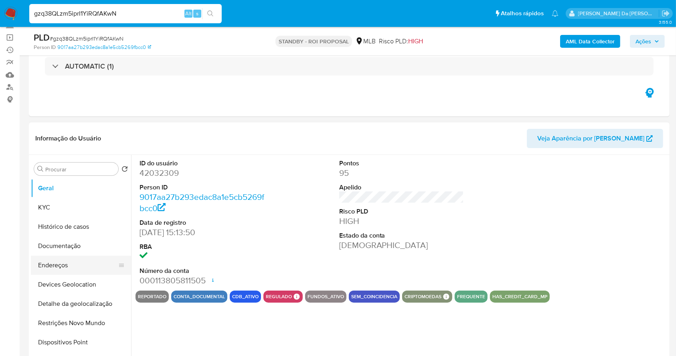
select select "10"
click at [69, 251] on button "Documentação" at bounding box center [78, 245] width 94 height 19
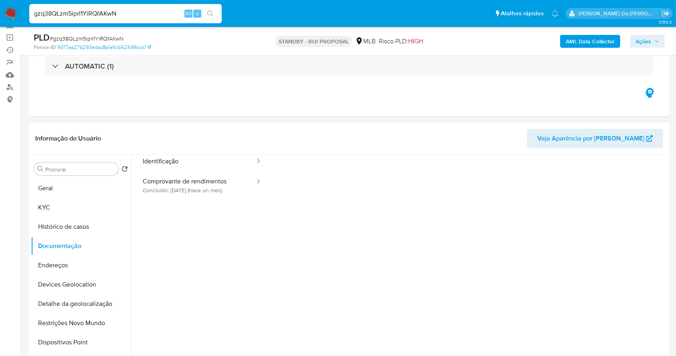
scroll to position [0, 0]
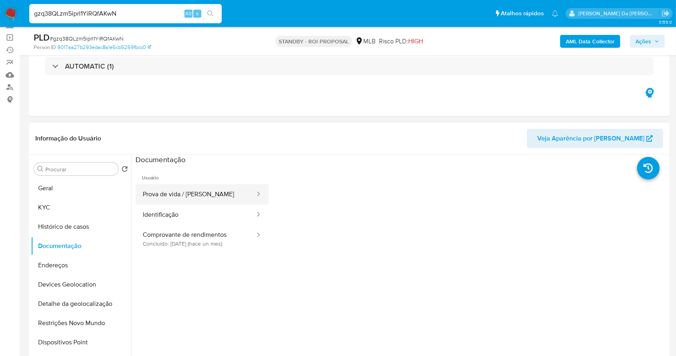
click at [200, 199] on button "Prova de vida / [PERSON_NAME]" at bounding box center [195, 194] width 120 height 20
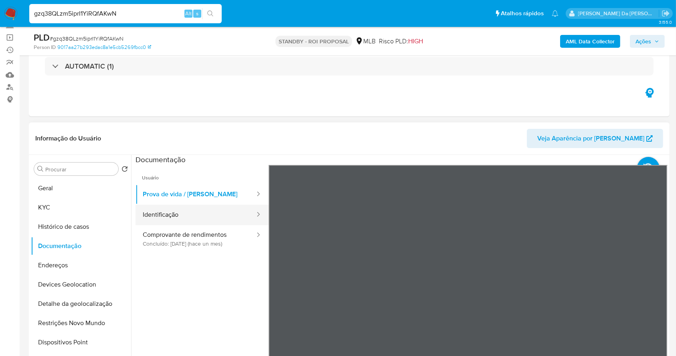
click at [202, 217] on button "Identificação" at bounding box center [195, 214] width 120 height 20
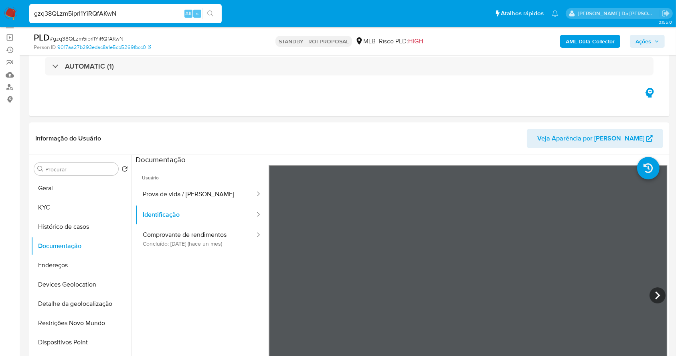
click at [9, 13] on img at bounding box center [11, 14] width 14 height 14
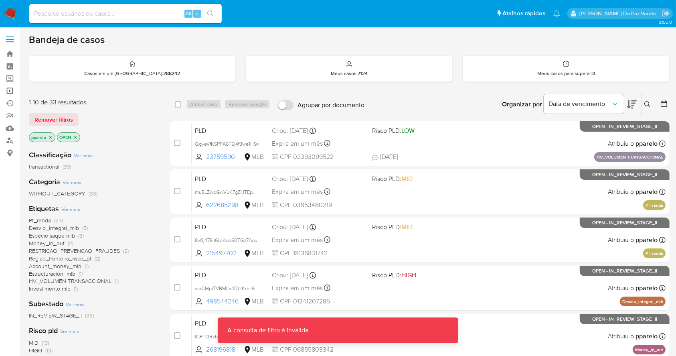
click at [6, 91] on link "Operações em massa" at bounding box center [47, 91] width 95 height 12
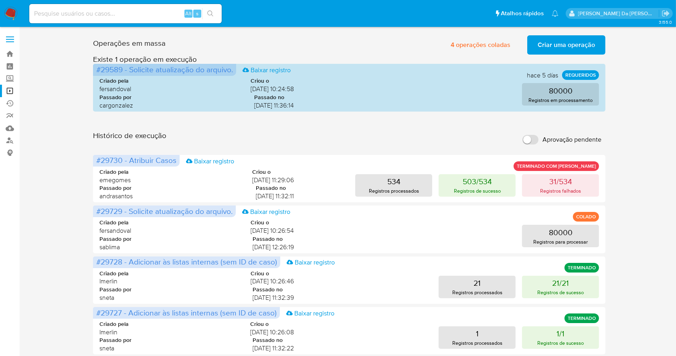
click at [539, 138] on label "Aprovação pendente" at bounding box center [561, 140] width 87 height 18
click at [538, 138] on input "Aprovação pendente" at bounding box center [530, 140] width 16 height 10
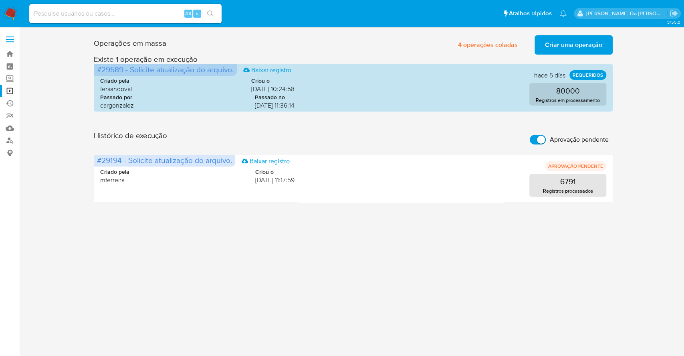
click at [528, 139] on label "Aprovação pendente" at bounding box center [569, 140] width 87 height 18
click at [530, 139] on input "Aprovação pendente" at bounding box center [538, 140] width 16 height 10
checkbox input "false"
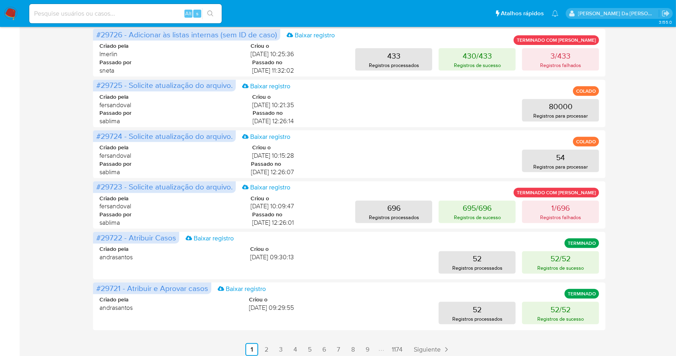
scroll to position [333, 0]
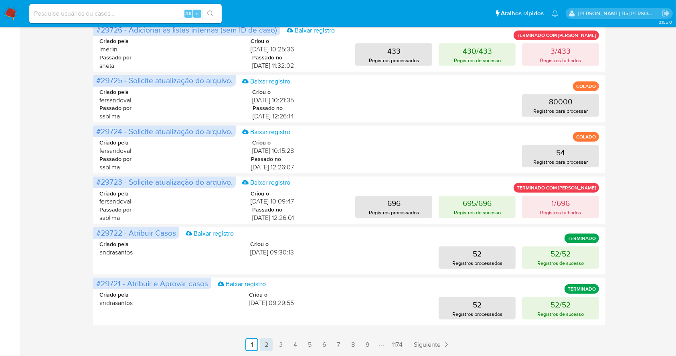
click at [271, 339] on link "2" at bounding box center [266, 344] width 13 height 13
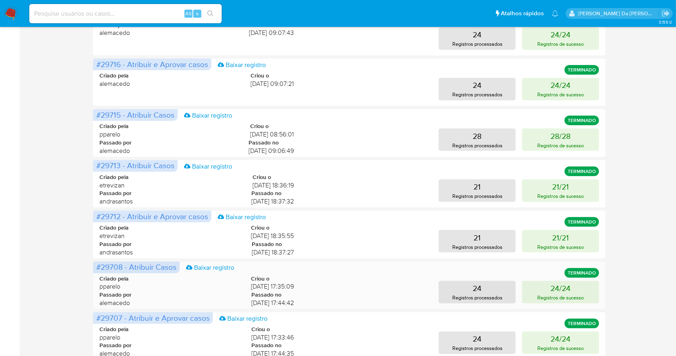
scroll to position [226, 0]
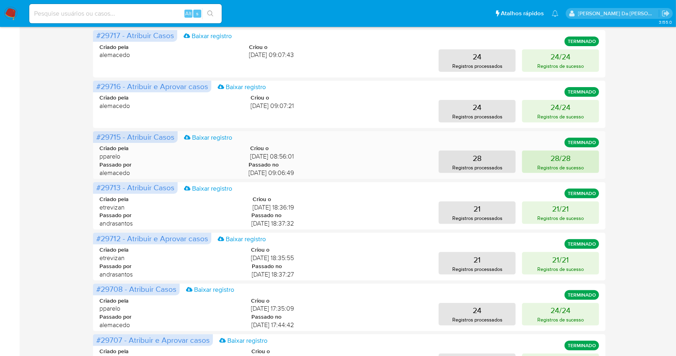
click at [561, 164] on p "Registros de sucesso" at bounding box center [560, 168] width 47 height 8
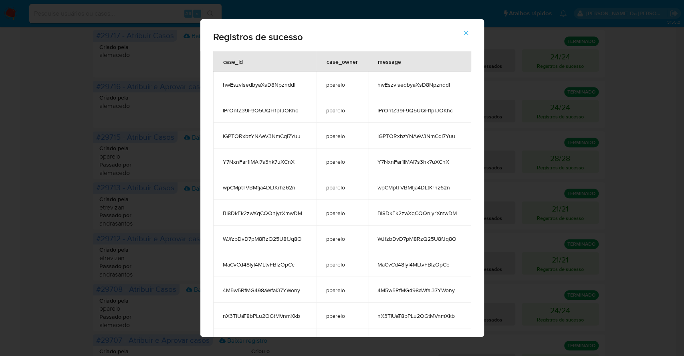
click at [525, 176] on div "Registros de sucesso case_id case_owner message hwEszvlsedbyaXsD8NpznddI pparel…" at bounding box center [342, 178] width 684 height 356
click at [502, 123] on div "Registros de sucesso case_id case_owner message hwEszvlsedbyaXsD8NpznddI pparel…" at bounding box center [342, 178] width 684 height 356
click at [134, 106] on div "Registros de sucesso case_id case_owner message hwEszvlsedbyaXsD8NpznddI pparel…" at bounding box center [342, 178] width 684 height 356
click at [467, 34] on icon "button" at bounding box center [466, 32] width 7 height 7
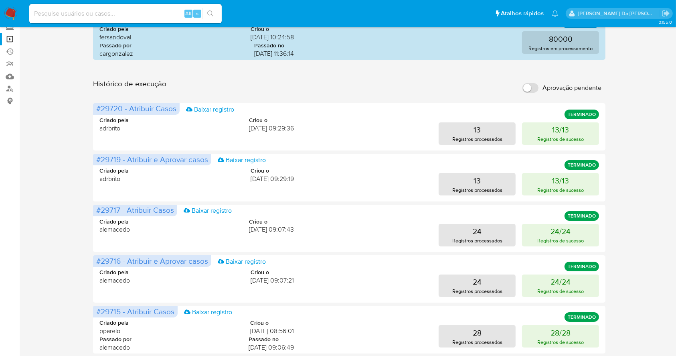
scroll to position [0, 0]
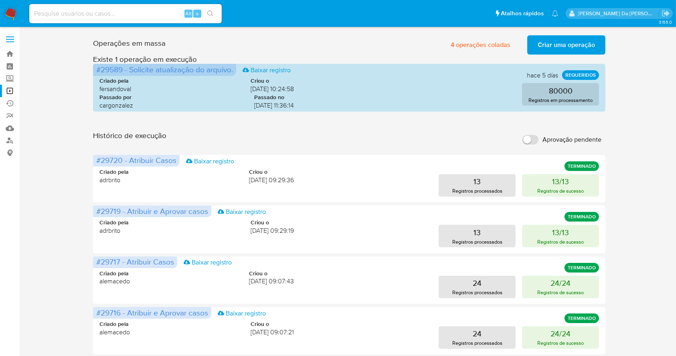
click at [9, 10] on img at bounding box center [11, 14] width 14 height 14
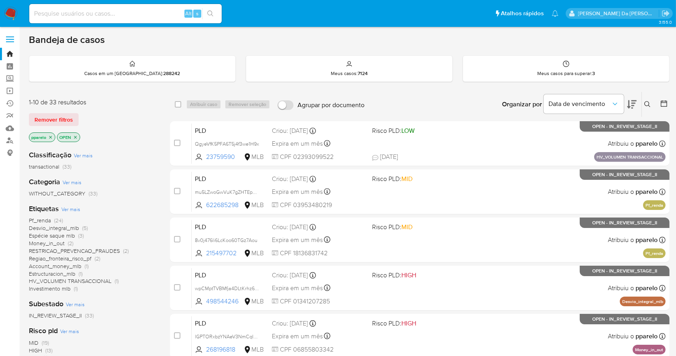
click at [151, 16] on input at bounding box center [125, 13] width 192 height 10
paste input "gzq38QLzm5iprI1YiRQfAKwN"
type input "gzq38QLzm5iprI1YiRQfAKwN"
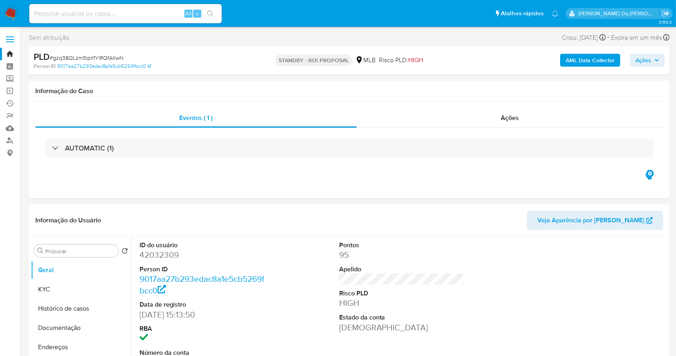
select select "10"
click at [13, 13] on img at bounding box center [11, 14] width 14 height 14
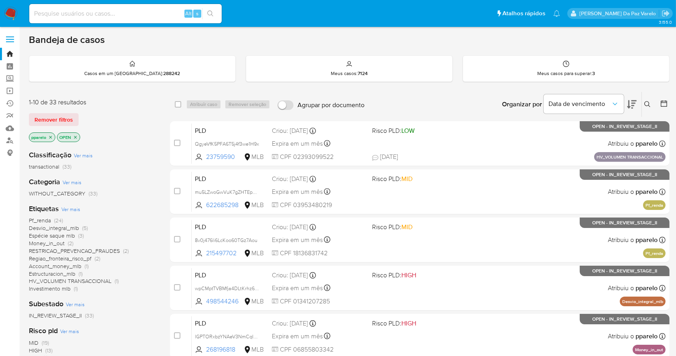
click at [650, 106] on icon at bounding box center [647, 104] width 6 height 6
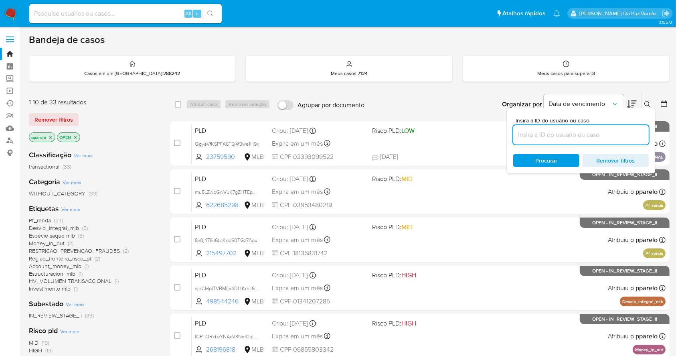
click at [563, 129] on input at bounding box center [580, 134] width 135 height 10
type input "gzq38QLzm5iprI1YiRQfAKwN"
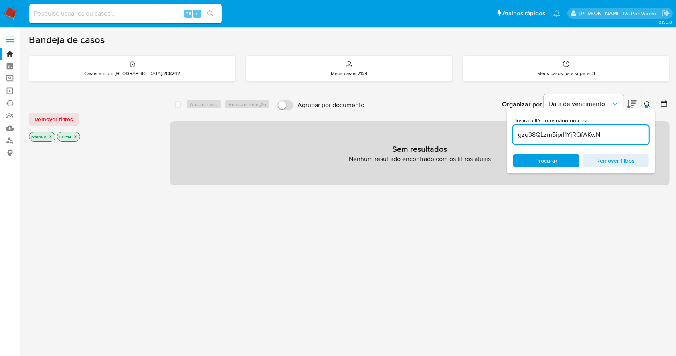
click at [55, 137] on p "pparelo" at bounding box center [42, 136] width 26 height 9
click at [51, 137] on icon "close-filter" at bounding box center [50, 136] width 5 height 5
click at [49, 137] on p "OPEN" at bounding box center [40, 136] width 22 height 9
click at [49, 134] on icon "close-filter" at bounding box center [47, 136] width 5 height 5
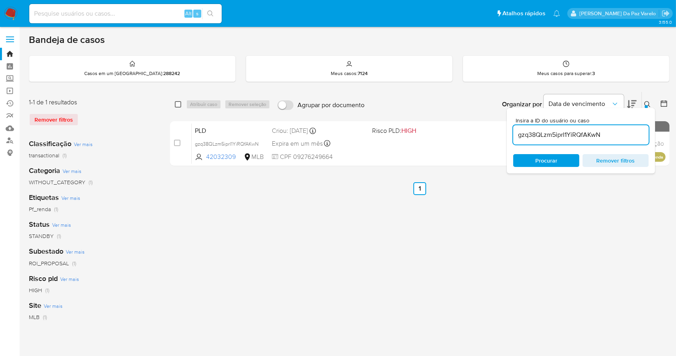
click at [178, 104] on input "checkbox" at bounding box center [178, 104] width 6 height 6
checkbox input "true"
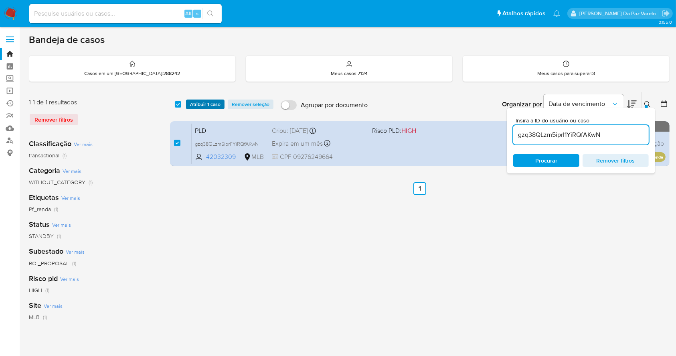
click at [204, 105] on span "Atribuir 1 caso" at bounding box center [205, 104] width 30 height 8
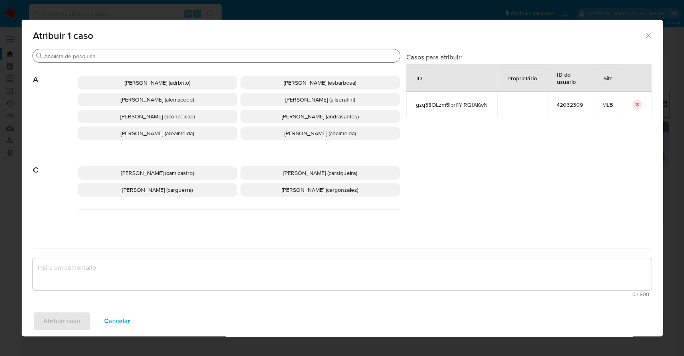
click at [228, 56] on input "Procurar" at bounding box center [220, 56] width 353 height 7
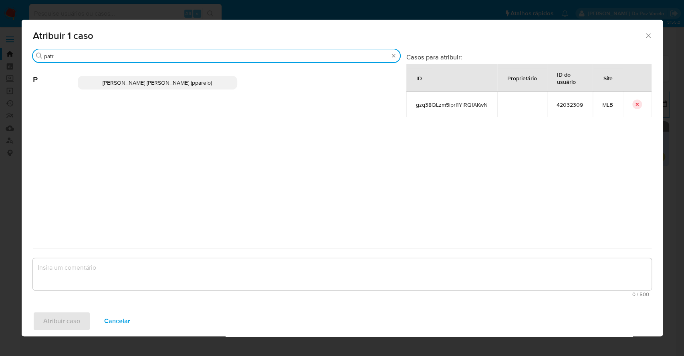
type input "patr"
click at [221, 78] on p "Patricia Aparecida Da Paz Varelo (pparelo)" at bounding box center [158, 83] width 160 height 14
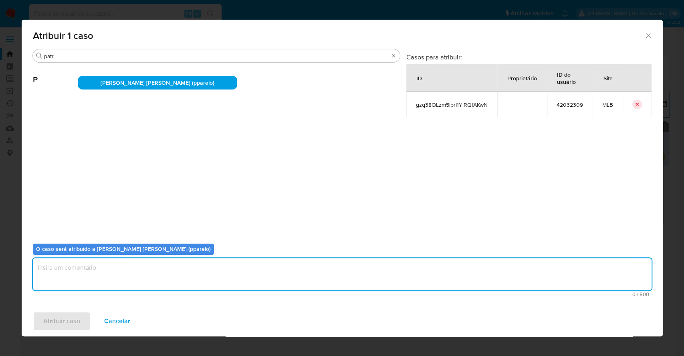
click at [208, 280] on textarea "assign-modal" at bounding box center [342, 274] width 619 height 32
type textarea ","
type textarea "."
click at [79, 318] on button "Atribuir caso" at bounding box center [62, 320] width 58 height 19
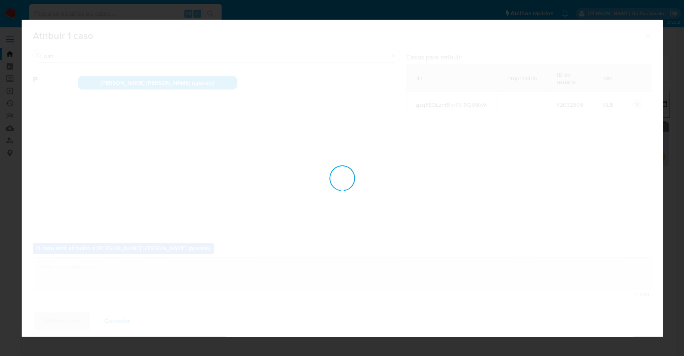
checkbox input "false"
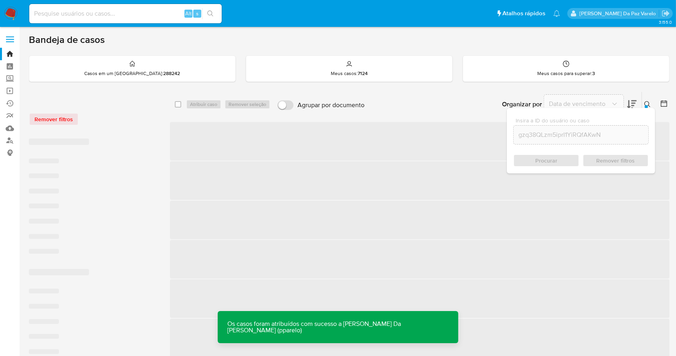
click at [235, 198] on span "‌" at bounding box center [419, 180] width 499 height 38
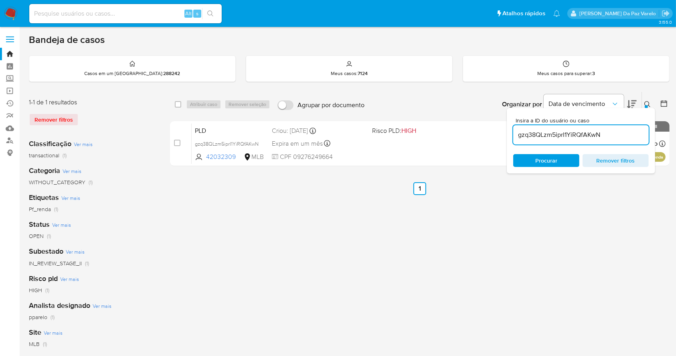
click at [179, 10] on input at bounding box center [125, 13] width 192 height 10
paste input "gzq38QLzm5iprI1YiRQfAKwN"
type input "gzq38QLzm5iprI1YiRQfAKwN"
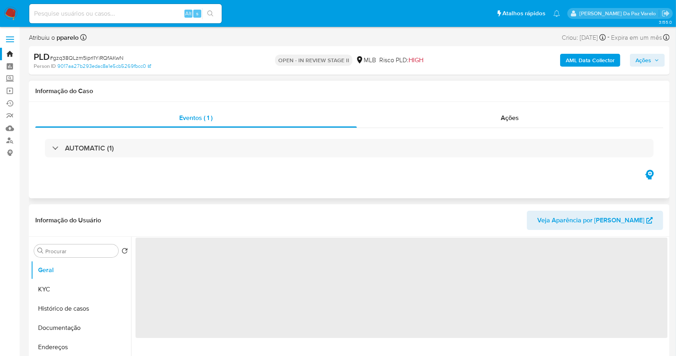
scroll to position [53, 0]
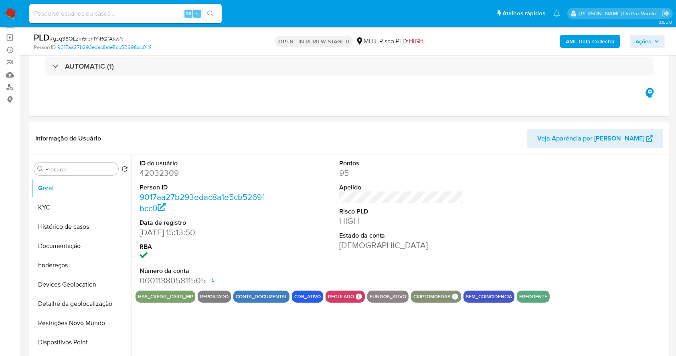
select select "10"
click at [75, 210] on button "KYC" at bounding box center [78, 207] width 94 height 19
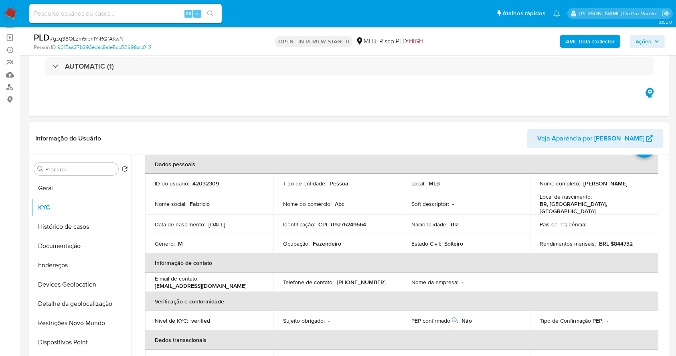
scroll to position [0, 0]
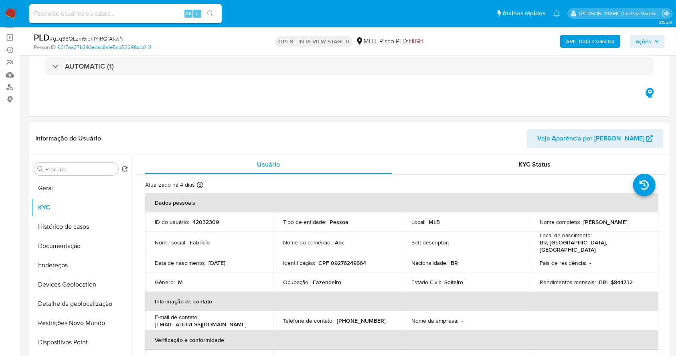
click at [295, 282] on p "Ocupação :" at bounding box center [296, 281] width 26 height 7
click at [79, 247] on button "Documentação" at bounding box center [78, 245] width 94 height 19
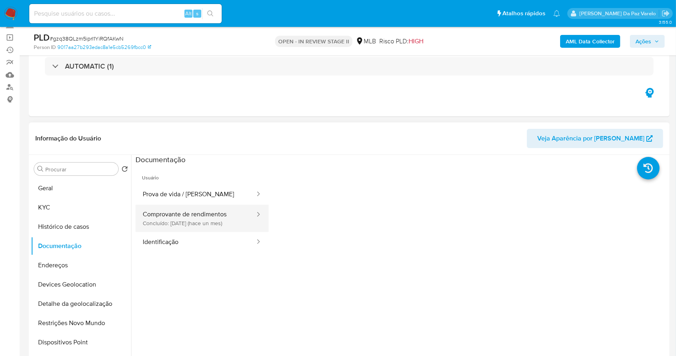
click at [201, 211] on button "Comprovante de rendimentos Concluído: 21/07/2025 (hace un mes)" at bounding box center [195, 217] width 120 height 27
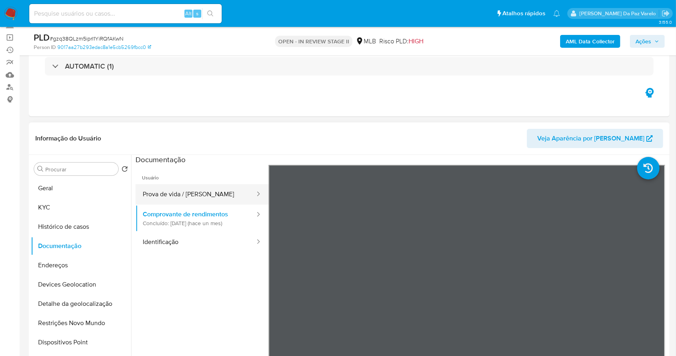
click at [200, 188] on button "Prova de vida / [PERSON_NAME]" at bounding box center [195, 194] width 120 height 20
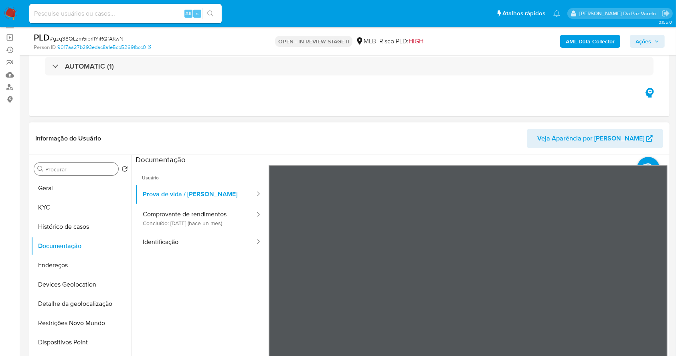
click at [82, 167] on input "Procurar" at bounding box center [80, 169] width 70 height 7
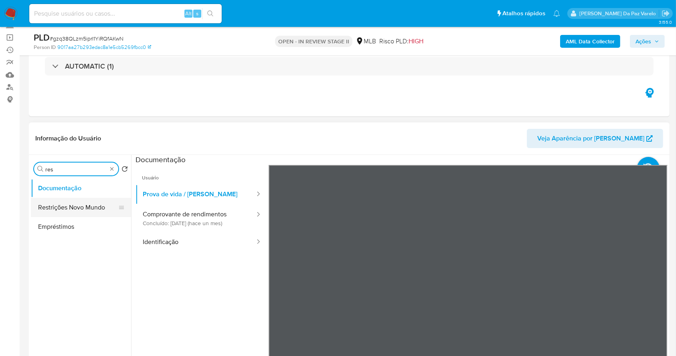
type input "res"
click at [92, 210] on button "Restrições Novo Mundo" at bounding box center [78, 207] width 94 height 19
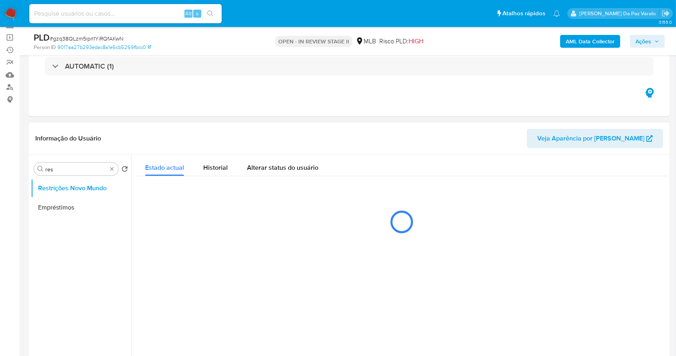
scroll to position [160, 0]
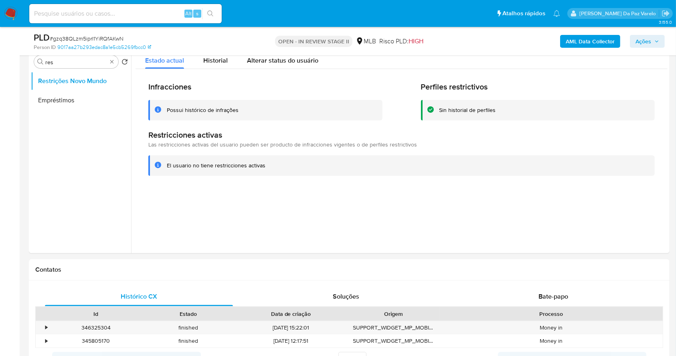
click at [156, 7] on div "Alt s" at bounding box center [125, 13] width 192 height 19
click at [11, 13] on img at bounding box center [11, 14] width 14 height 14
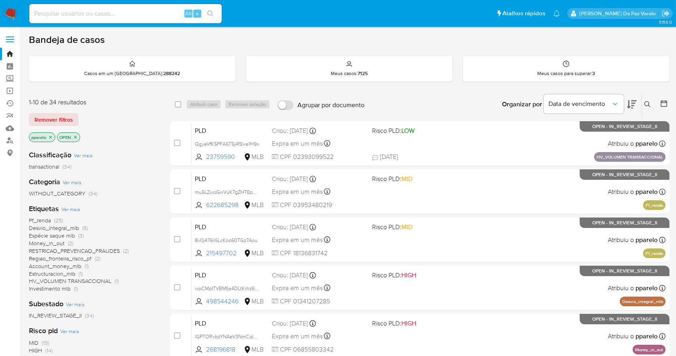
drag, startPoint x: 635, startPoint y: 101, endPoint x: 644, endPoint y: 102, distance: 8.5
click at [640, 101] on div "Organizar por Data de vencimento" at bounding box center [568, 104] width 146 height 25
click at [645, 102] on icon at bounding box center [647, 104] width 6 height 6
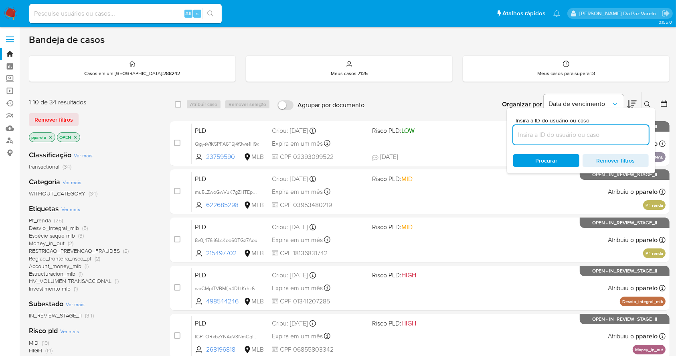
click at [577, 138] on input at bounding box center [580, 134] width 135 height 10
type input "q2FXmPRLaW1oei2nQftE6F8H,OqSaqdMZTqLbdjoenbIpbojR,TP3l2gpkVv3iL6Li5B5hoxvx"
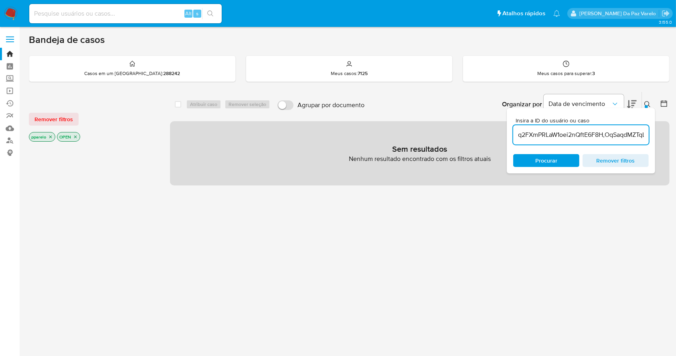
click at [52, 134] on icon "close-filter" at bounding box center [50, 136] width 5 height 5
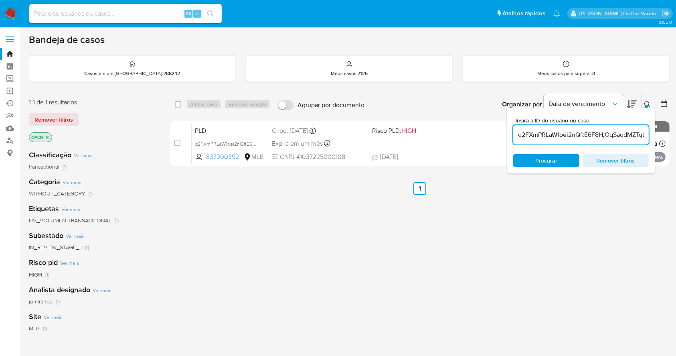
click at [49, 136] on icon "close-filter" at bounding box center [47, 137] width 5 height 5
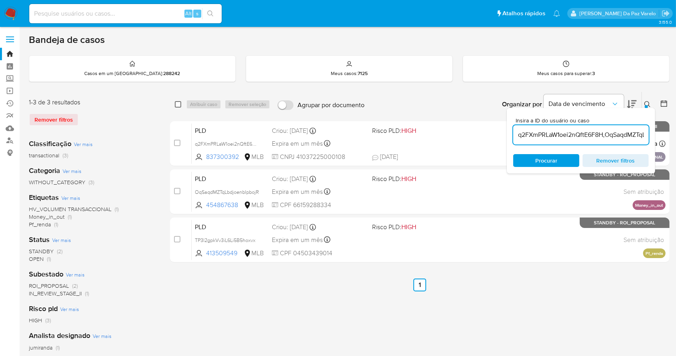
click at [180, 101] on input "checkbox" at bounding box center [178, 104] width 6 height 6
checkbox input "true"
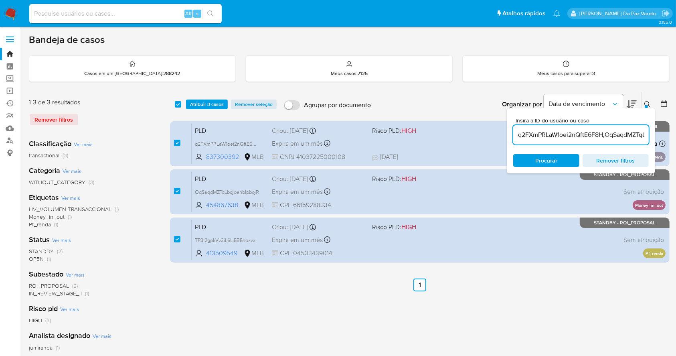
click at [649, 104] on icon at bounding box center [647, 104] width 6 height 6
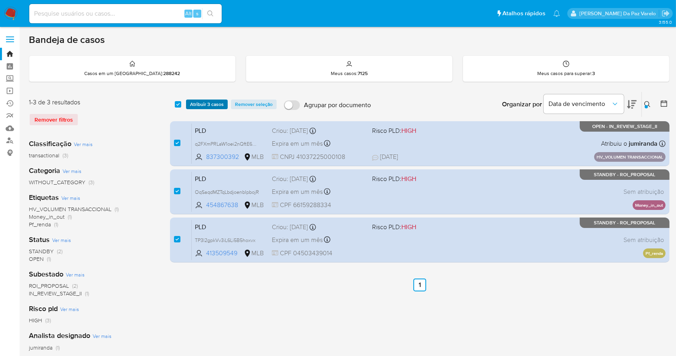
click at [198, 100] on span "Atribuir 3 casos" at bounding box center [207, 104] width 34 height 8
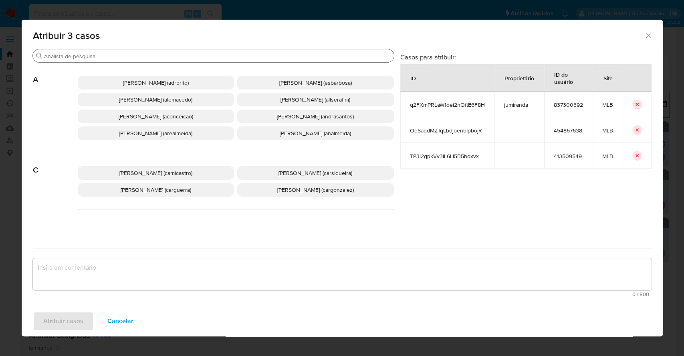
click at [216, 57] on input "Procurar" at bounding box center [217, 56] width 347 height 7
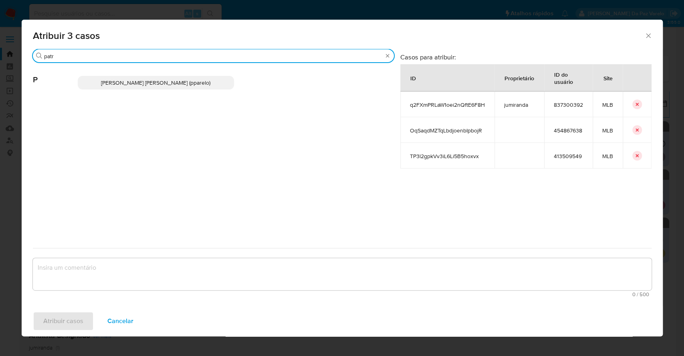
type input "patr"
click at [188, 86] on span "[PERSON_NAME] [PERSON_NAME] (pparelo)" at bounding box center [155, 83] width 109 height 8
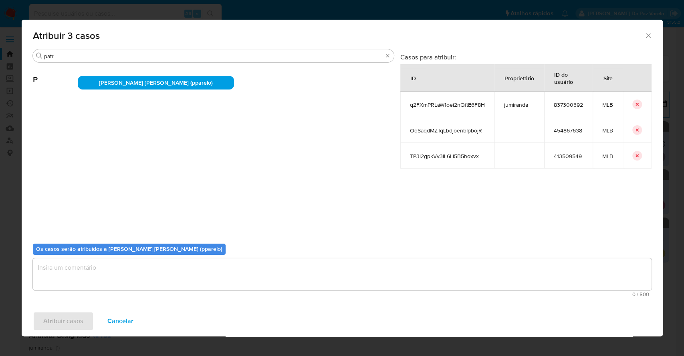
click at [257, 269] on textarea "assign-modal" at bounding box center [342, 274] width 619 height 32
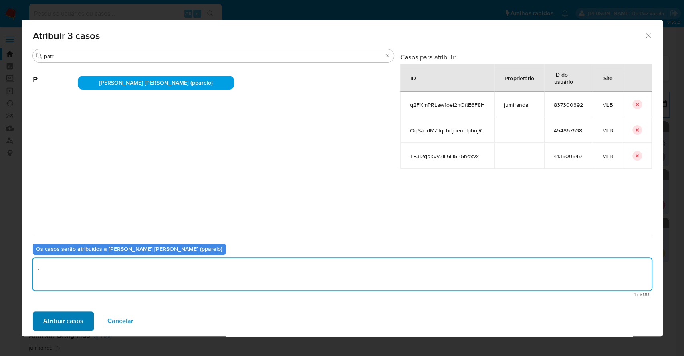
type textarea "."
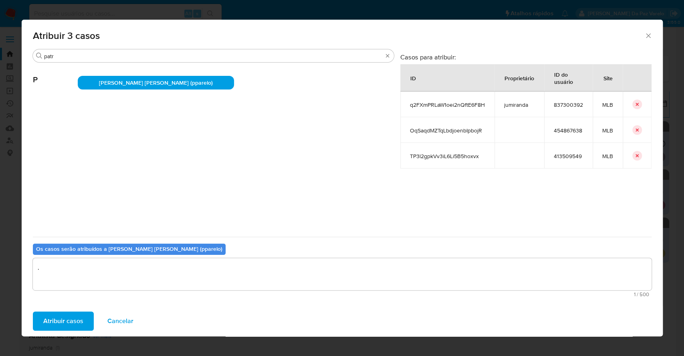
click at [70, 319] on span "Atribuir casos" at bounding box center [63, 321] width 40 height 18
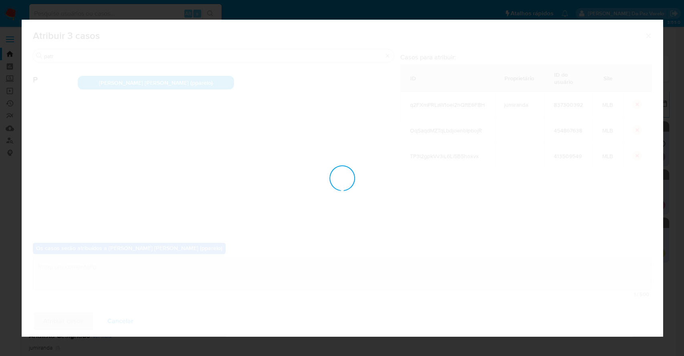
checkbox input "false"
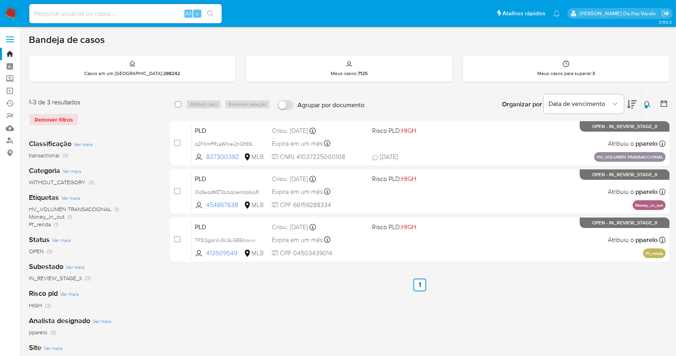
click at [651, 101] on button at bounding box center [648, 104] width 13 height 10
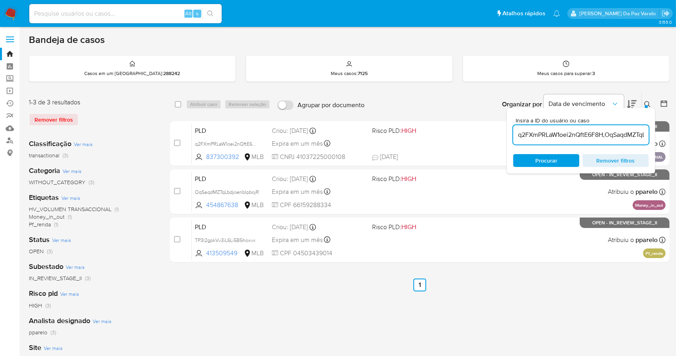
click at [595, 136] on input "q2FXmPRLaW1oei2nQftE6F8H,OqSaqdMZTqLbdjoenbIpbojR,TP3l2gpkVv3iL6Li5B5hoxvx" at bounding box center [580, 134] width 135 height 10
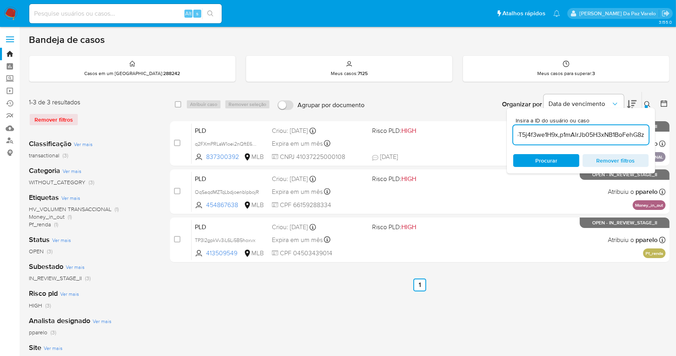
type input "XKjqatQWulVeR3MwI9QzOc8s,QgyeVfK5PFA6T5j4f3we1H9x,p1mAlrJb05H3xNB1BoFehG8z"
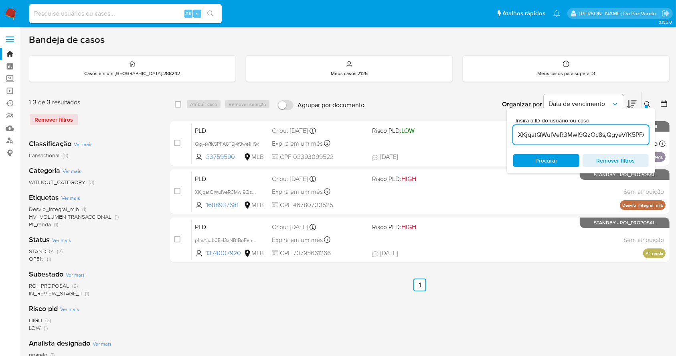
click at [647, 105] on div at bounding box center [646, 106] width 3 height 3
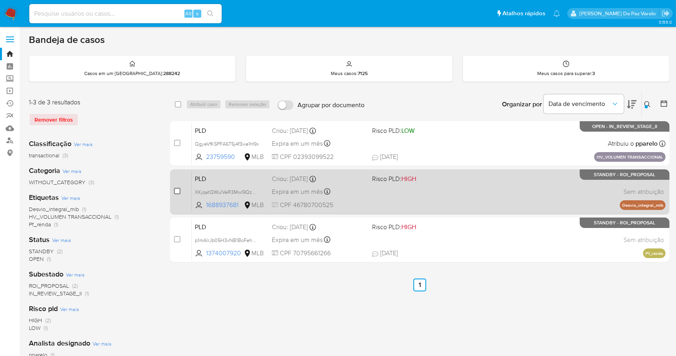
click at [175, 189] on input "checkbox" at bounding box center [177, 191] width 6 height 6
checkbox input "true"
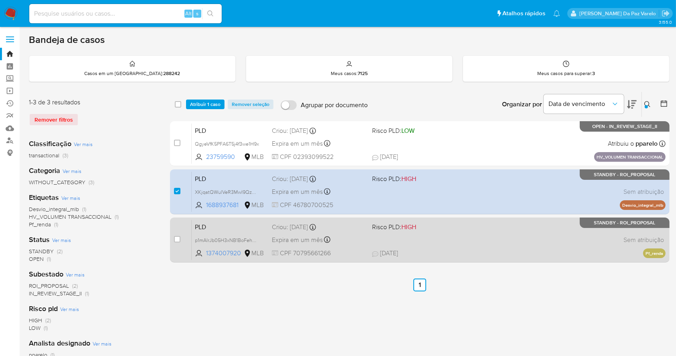
click at [180, 241] on span at bounding box center [177, 239] width 6 height 6
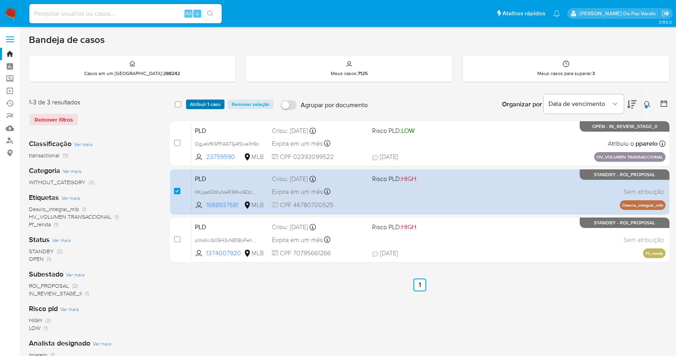
click at [210, 104] on span "Atribuir 1 caso" at bounding box center [205, 104] width 30 height 8
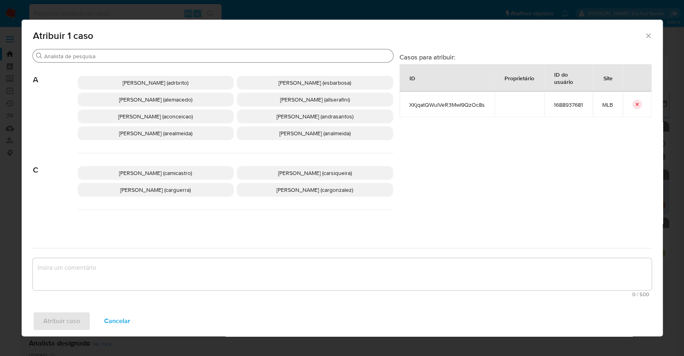
click at [237, 57] on input "Procurar" at bounding box center [217, 56] width 346 height 7
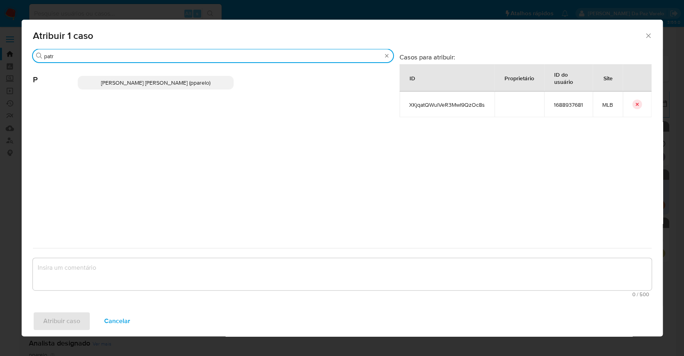
type input "patr"
click at [205, 83] on span "[PERSON_NAME] [PERSON_NAME] (pparelo)" at bounding box center [155, 83] width 109 height 8
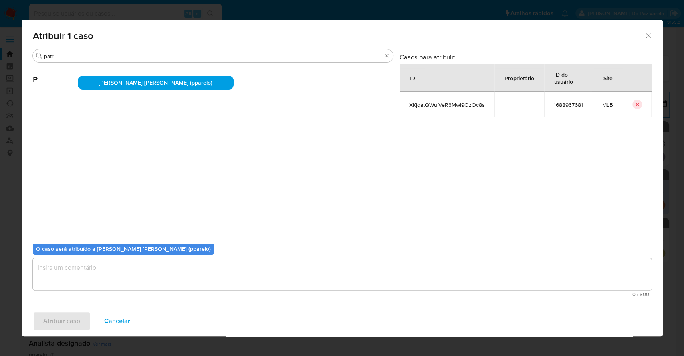
click at [213, 274] on textarea "assign-modal" at bounding box center [342, 274] width 619 height 32
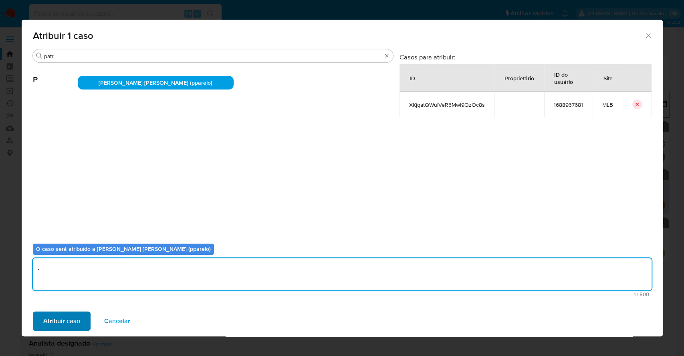
type textarea "."
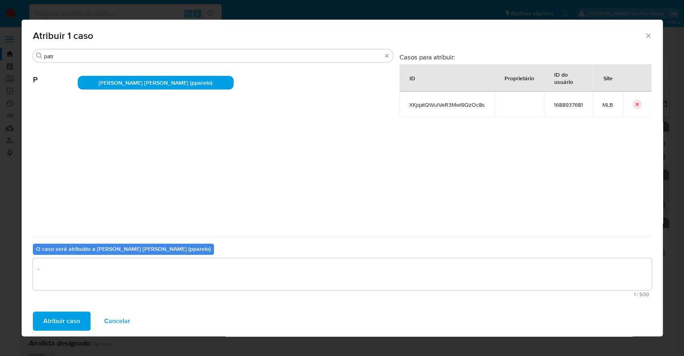
click at [48, 326] on span "Atribuir caso" at bounding box center [61, 321] width 37 height 18
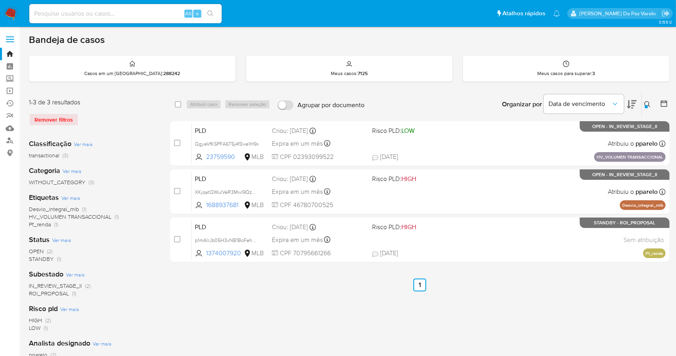
click at [162, 12] on input at bounding box center [125, 13] width 192 height 10
paste input "P2naE2QwWjWUt8TMoGR03KpQ"
type input "P2naE2QwWjWUt8TMoGR03KpQ"
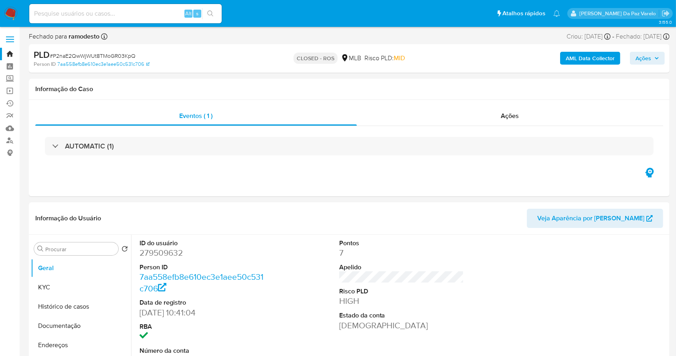
select select "10"
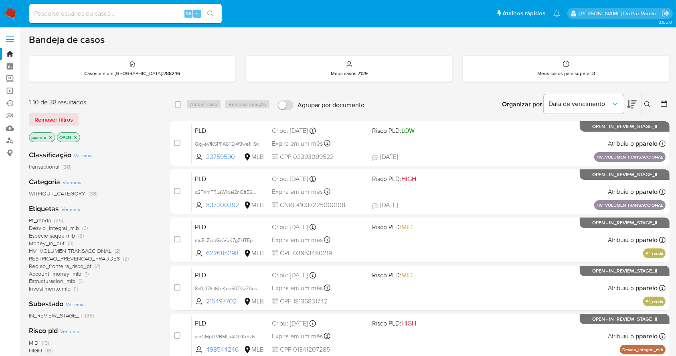
click at [651, 106] on button at bounding box center [648, 104] width 13 height 10
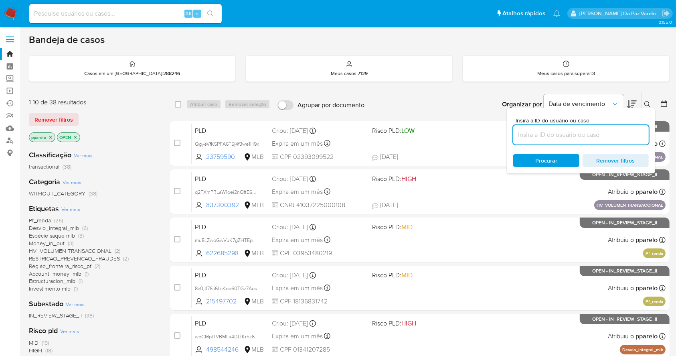
click at [603, 139] on input at bounding box center [580, 134] width 135 height 10
type input "J6liIat9i2KnIjotPYYne5nr"
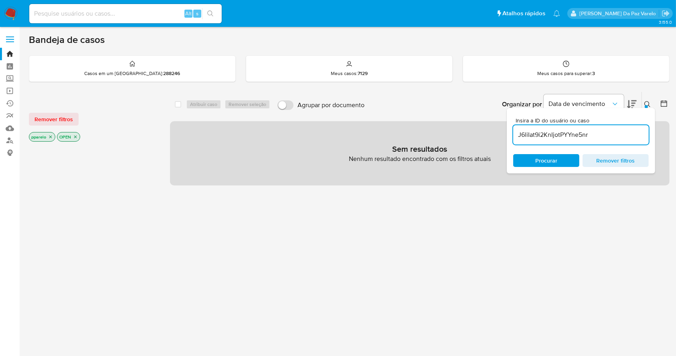
click at [51, 135] on icon "close-filter" at bounding box center [50, 136] width 5 height 5
click at [51, 136] on p "OPEN" at bounding box center [40, 136] width 22 height 9
click at [643, 101] on button at bounding box center [648, 104] width 13 height 10
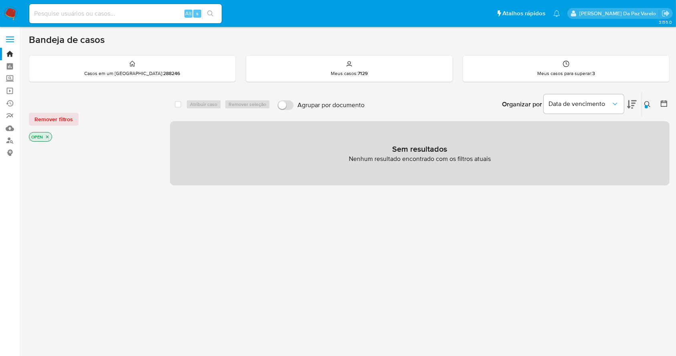
click at [48, 138] on icon "close-filter" at bounding box center [47, 136] width 5 height 5
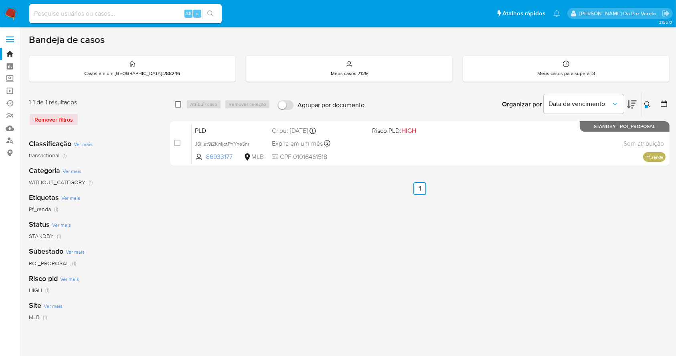
click at [178, 105] on input "checkbox" at bounding box center [178, 104] width 6 height 6
checkbox input "true"
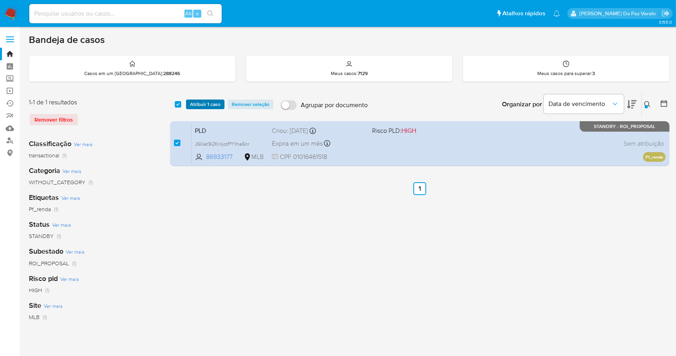
click at [215, 104] on span "Atribuir 1 caso" at bounding box center [205, 104] width 30 height 8
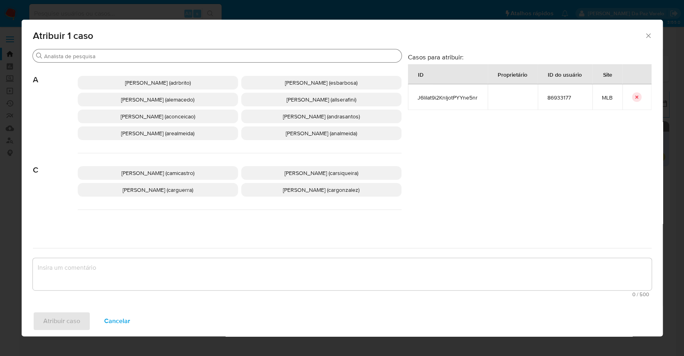
click at [239, 56] on input "Procurar" at bounding box center [221, 56] width 354 height 7
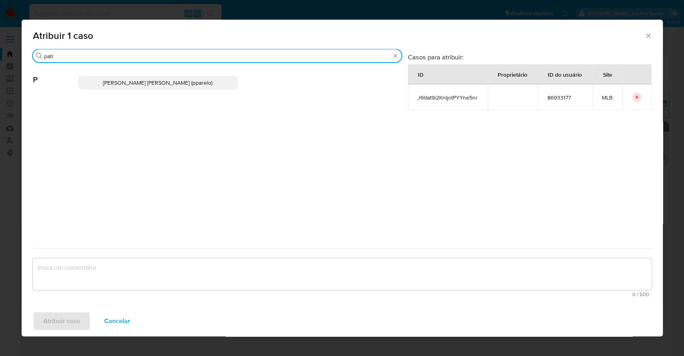
type input "patr"
drag, startPoint x: 215, startPoint y: 75, endPoint x: 212, endPoint y: 80, distance: 5.8
click at [215, 75] on div "Patricia Aparecida Da Paz Varelo (pparelo)" at bounding box center [240, 82] width 324 height 39
click at [210, 84] on p "Patricia Aparecida Da Paz Varelo (pparelo)" at bounding box center [158, 83] width 160 height 14
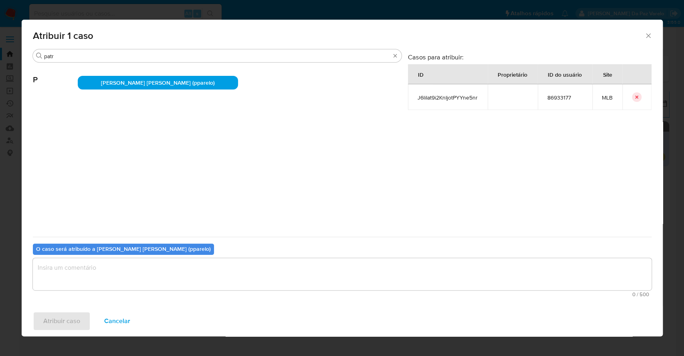
click at [199, 261] on textarea "assign-modal" at bounding box center [342, 274] width 619 height 32
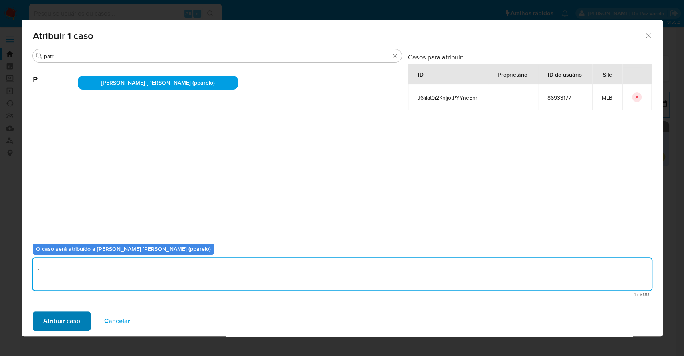
type textarea "."
click at [63, 313] on span "Atribuir caso" at bounding box center [61, 321] width 37 height 18
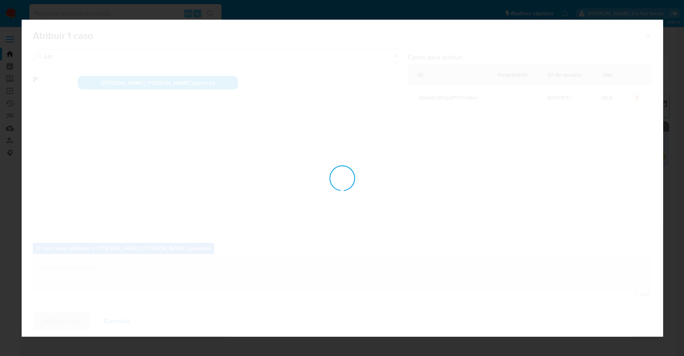
checkbox input "false"
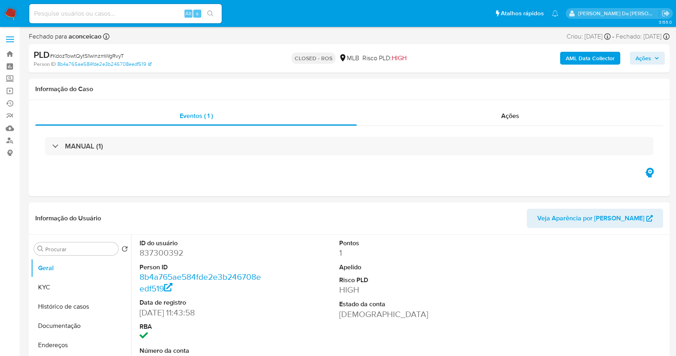
select select "10"
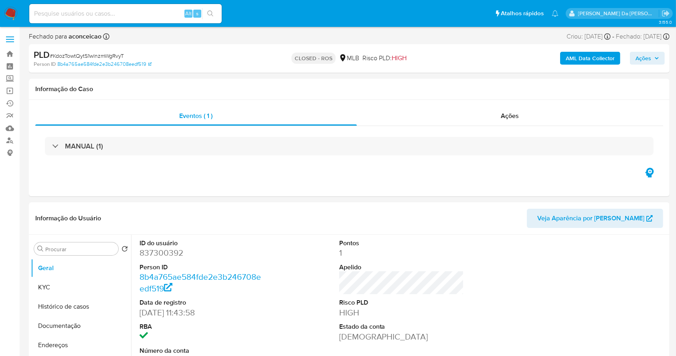
click at [159, 10] on input at bounding box center [125, 13] width 192 height 10
paste input "J6liIat9i2KnIjotPYYne5nr"
type input "J6liIat9i2KnIjotPYYne5nr"
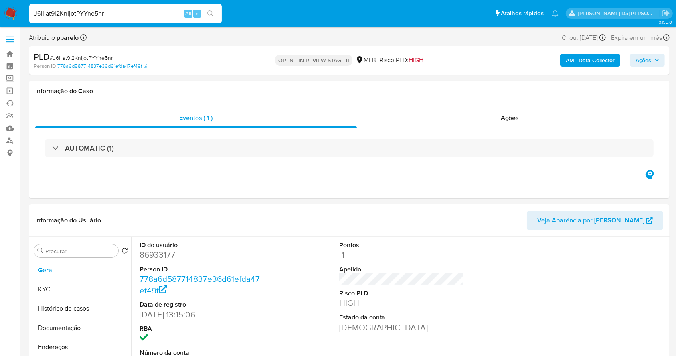
select select "10"
click at [130, 10] on input "J6liIat9i2KnIjotPYYne5nr" at bounding box center [125, 13] width 192 height 10
paste input "86933177"
type input "86933177"
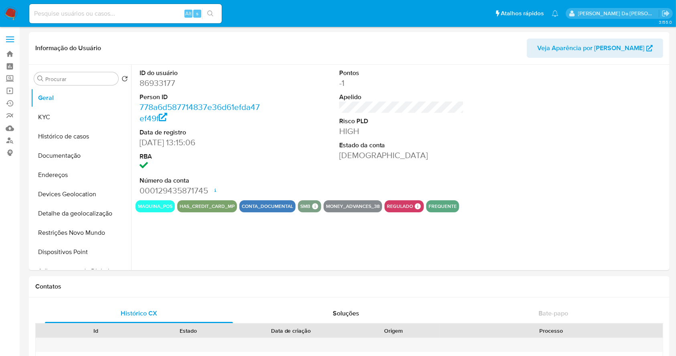
select select "10"
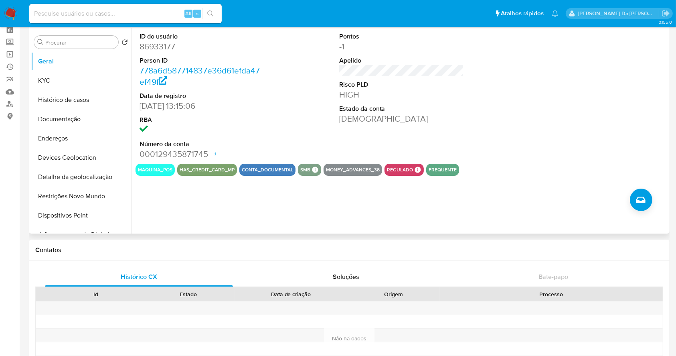
scroll to position [53, 0]
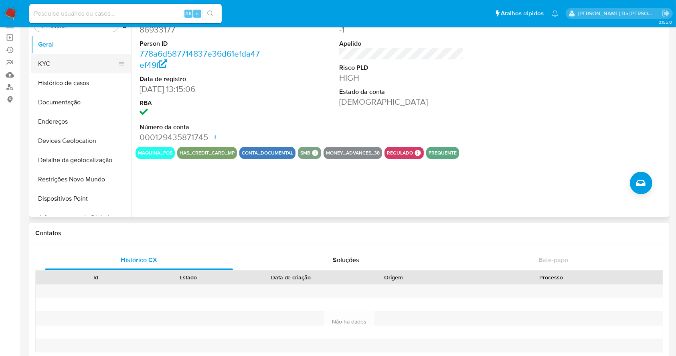
click at [47, 60] on button "KYC" at bounding box center [78, 63] width 94 height 19
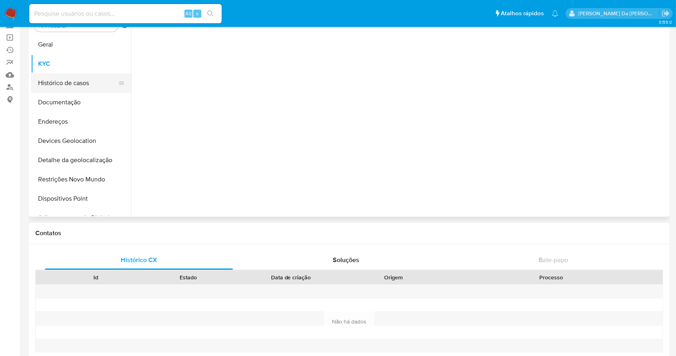
scroll to position [0, 0]
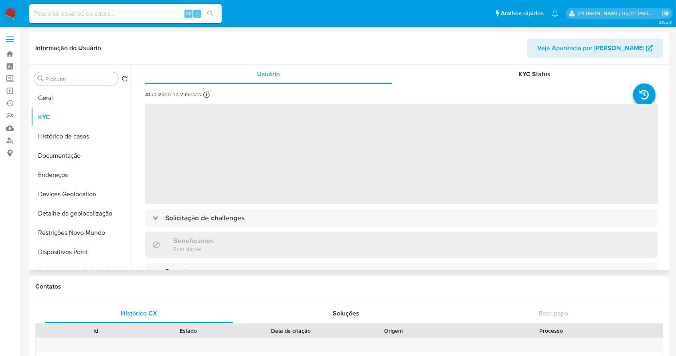
click at [204, 96] on icon at bounding box center [206, 94] width 6 height 6
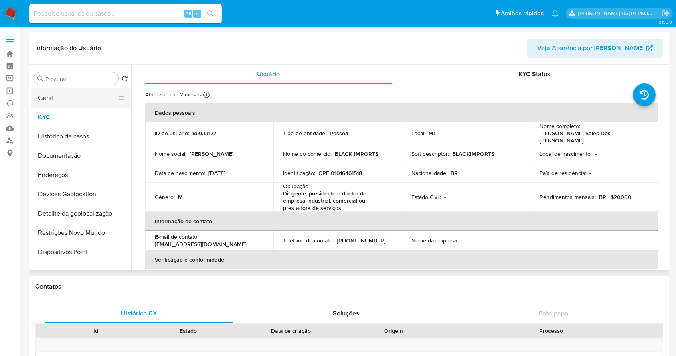
click at [59, 91] on button "Geral" at bounding box center [78, 97] width 94 height 19
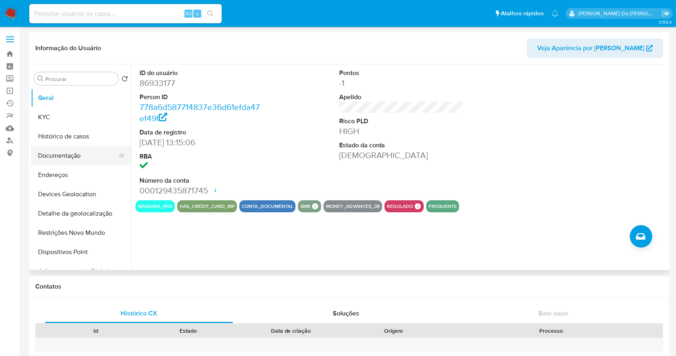
click at [74, 163] on button "Documentação" at bounding box center [78, 155] width 94 height 19
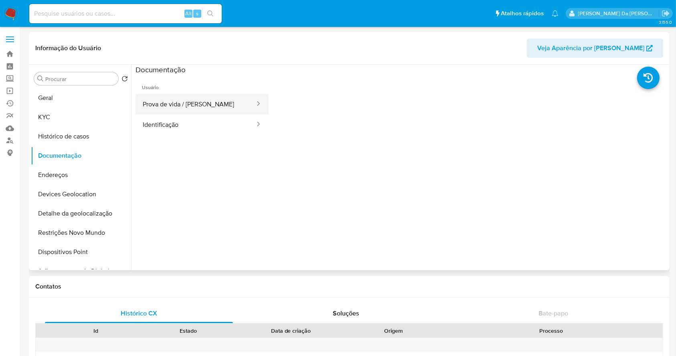
click at [176, 105] on button "Prova de vida / [PERSON_NAME]" at bounding box center [195, 104] width 120 height 20
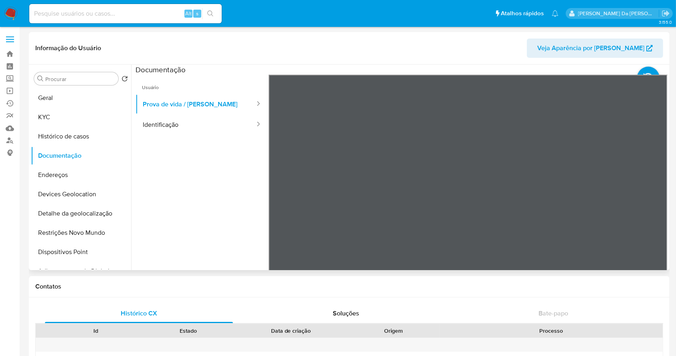
click at [224, 149] on ul "Usuário Prova de vida / Selfie Identificação" at bounding box center [201, 190] width 133 height 231
click at [215, 125] on button "Identificação" at bounding box center [195, 124] width 120 height 20
click at [212, 105] on button "Prova de vida / [PERSON_NAME]" at bounding box center [195, 104] width 120 height 20
